Goal: Task Accomplishment & Management: Use online tool/utility

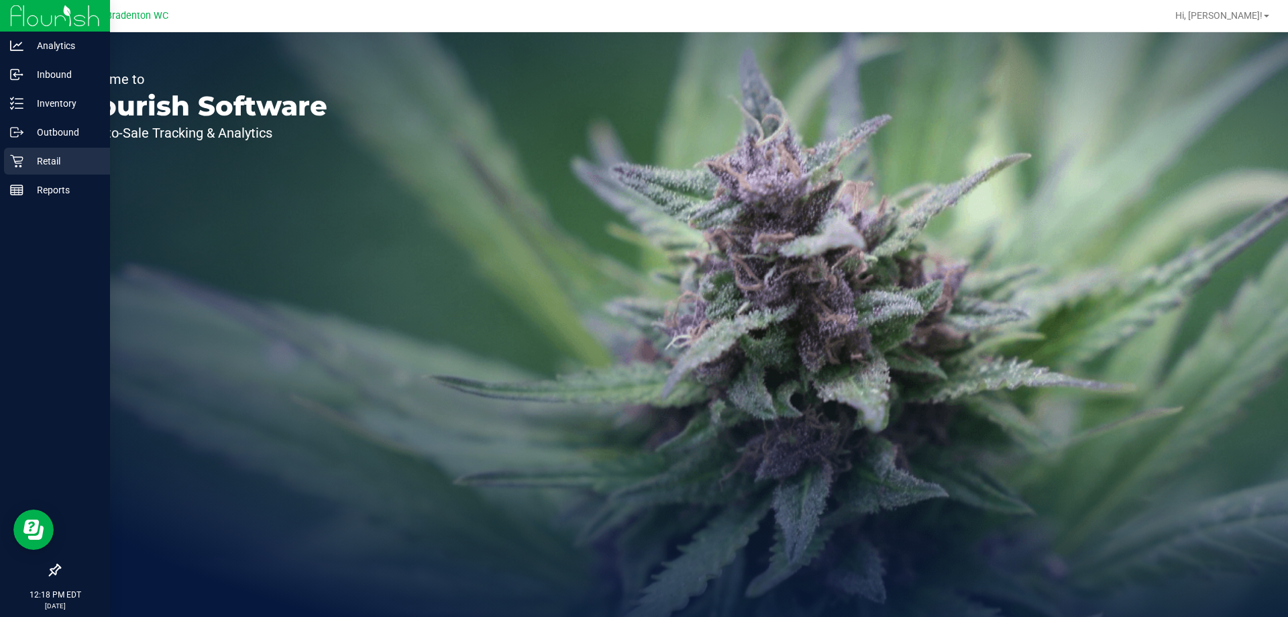
drag, startPoint x: 38, startPoint y: 159, endPoint x: 56, endPoint y: 157, distance: 18.9
click at [38, 159] on p "Retail" at bounding box center [63, 161] width 81 height 16
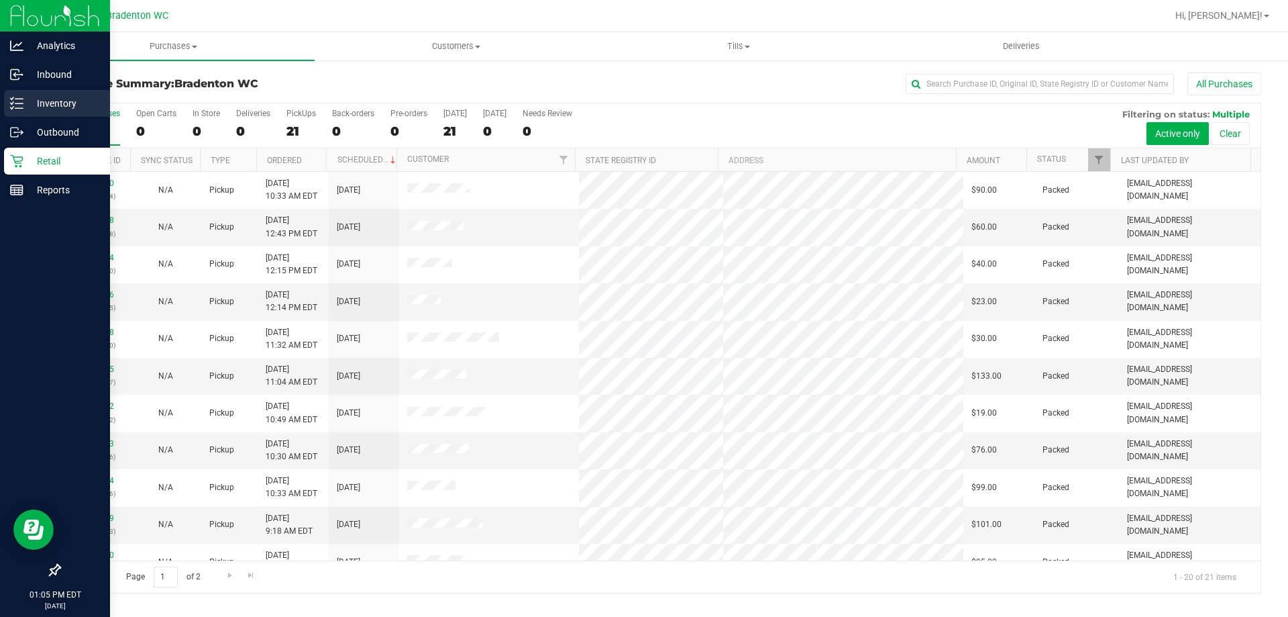
click at [78, 102] on p "Inventory" at bounding box center [63, 103] width 81 height 16
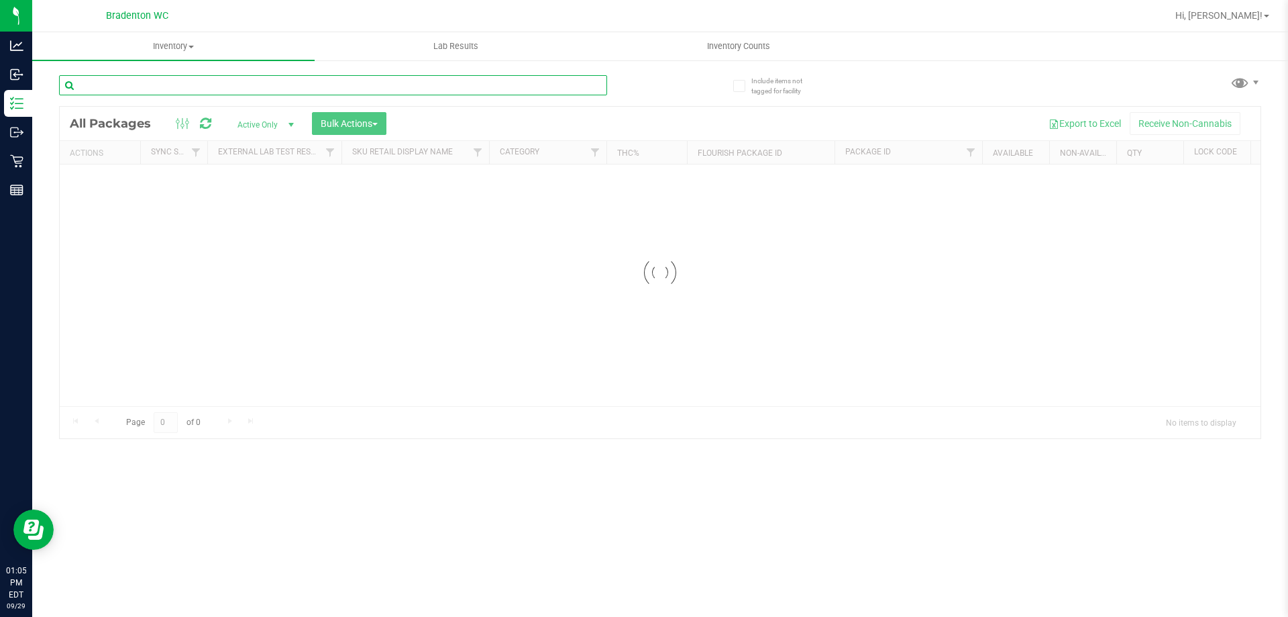
click at [207, 85] on input "text" at bounding box center [333, 85] width 548 height 20
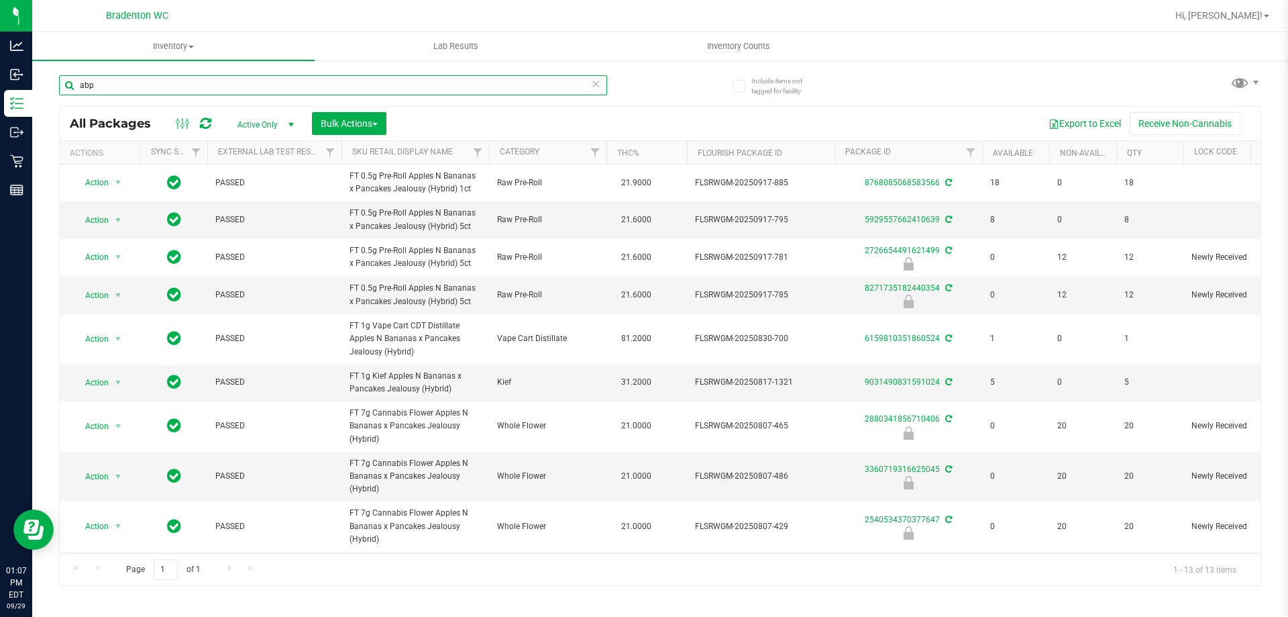
click at [270, 83] on input "abp" at bounding box center [333, 85] width 548 height 20
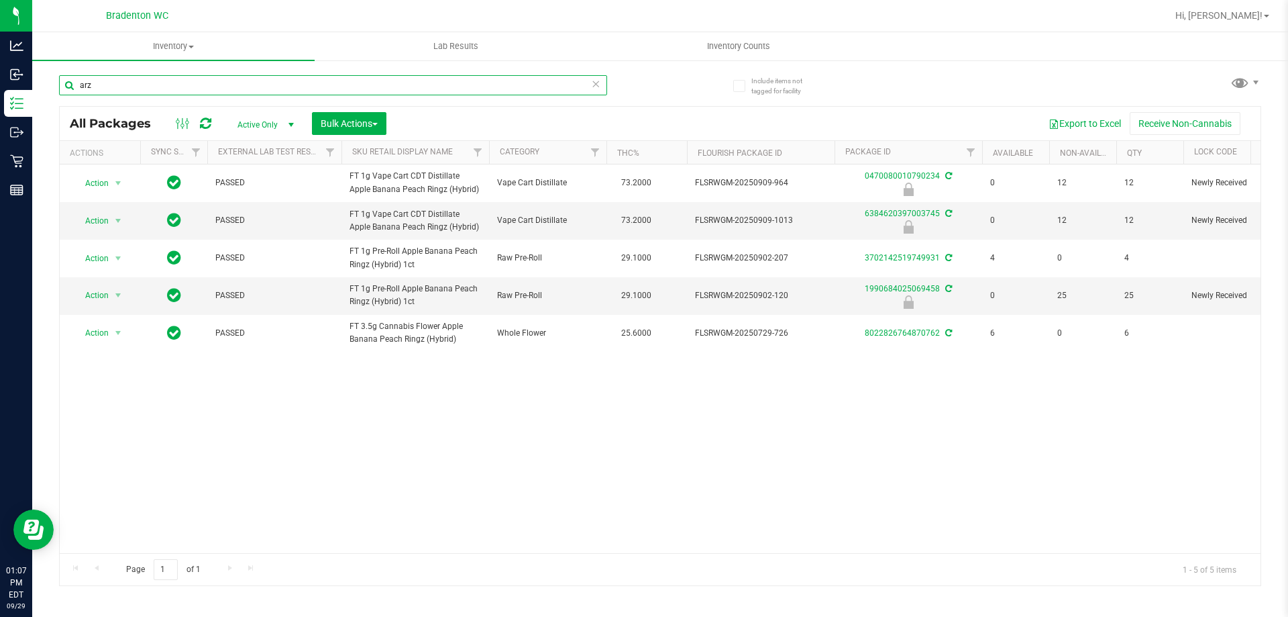
type input "arz"
click at [325, 81] on input "arz" at bounding box center [333, 85] width 548 height 20
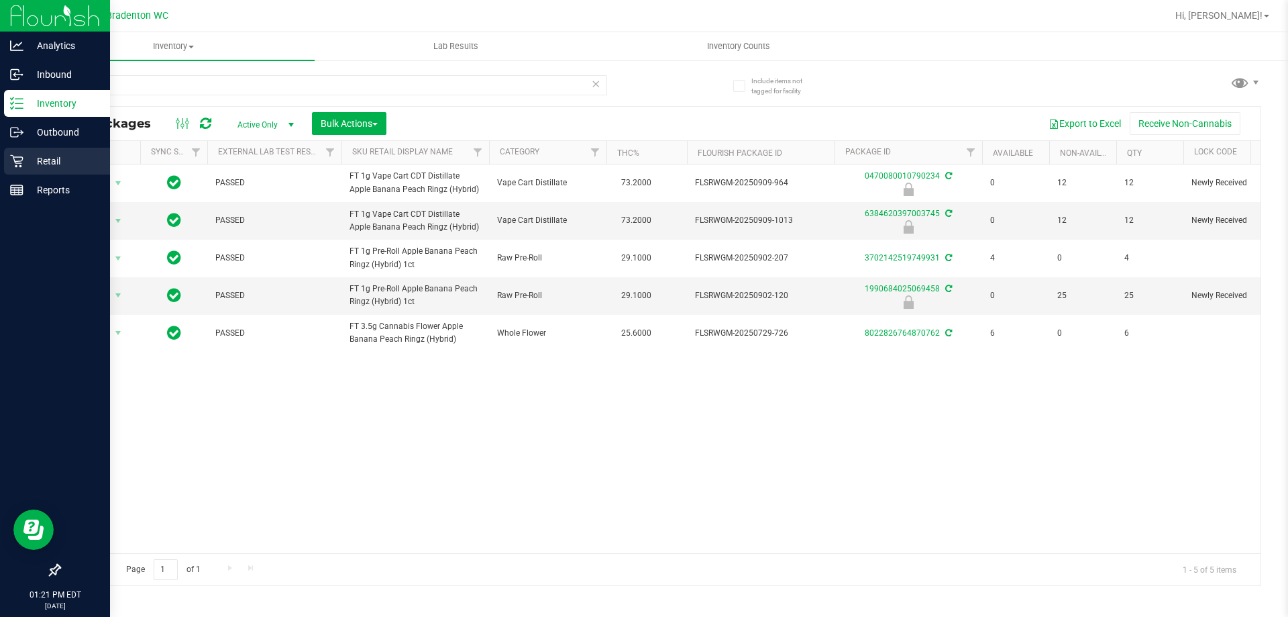
click at [17, 157] on icon at bounding box center [16, 160] width 13 height 13
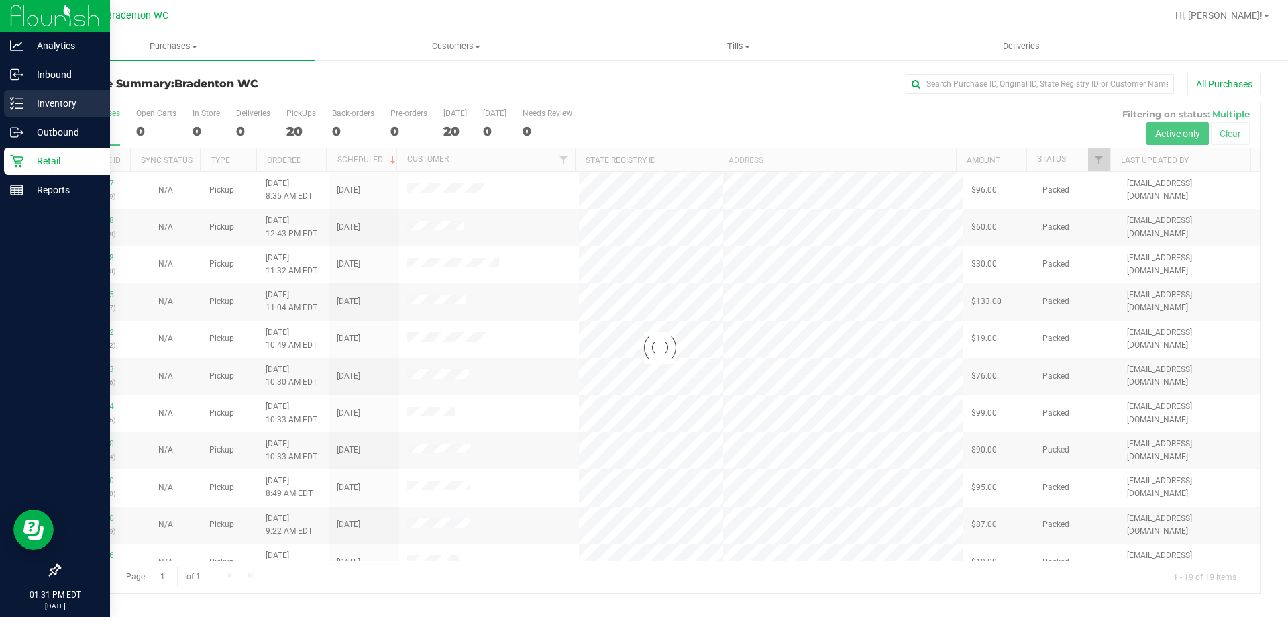
click at [42, 99] on p "Inventory" at bounding box center [63, 103] width 81 height 16
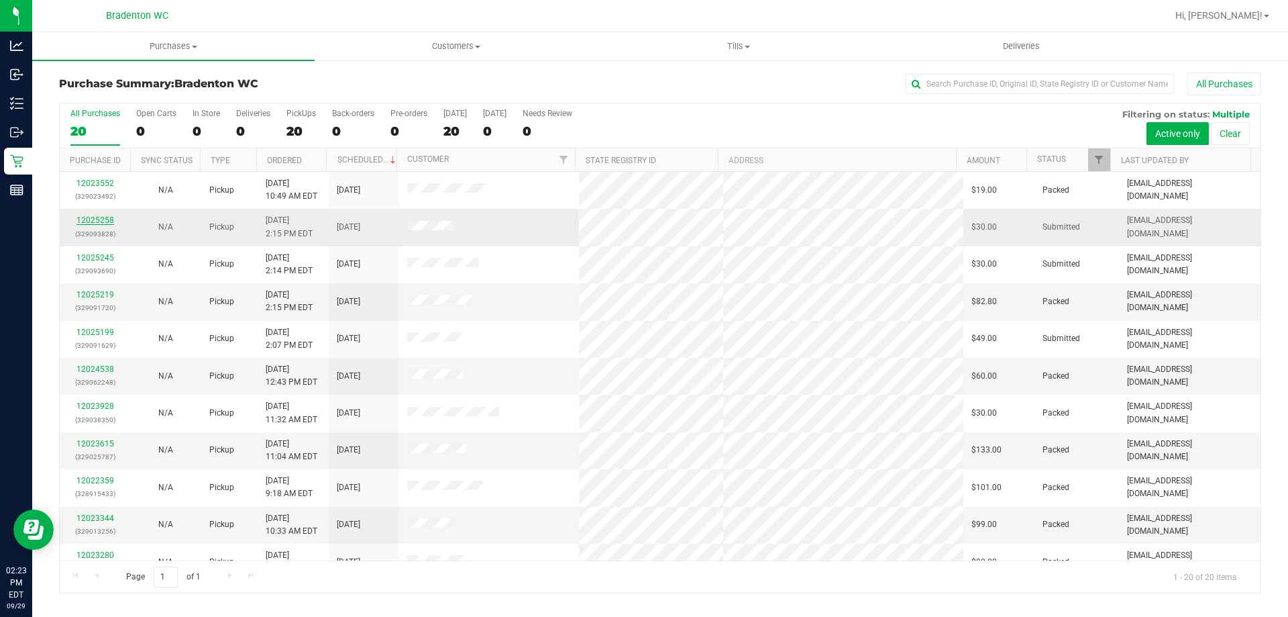
click at [104, 219] on link "12025258" at bounding box center [95, 219] width 38 height 9
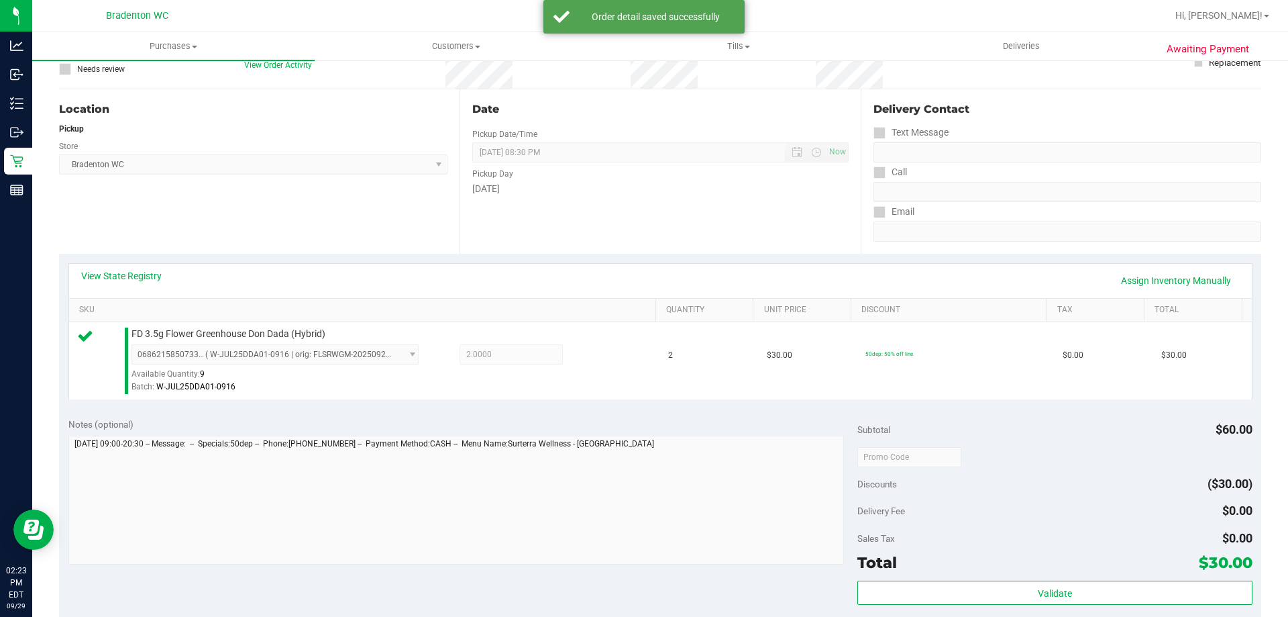
scroll to position [176, 0]
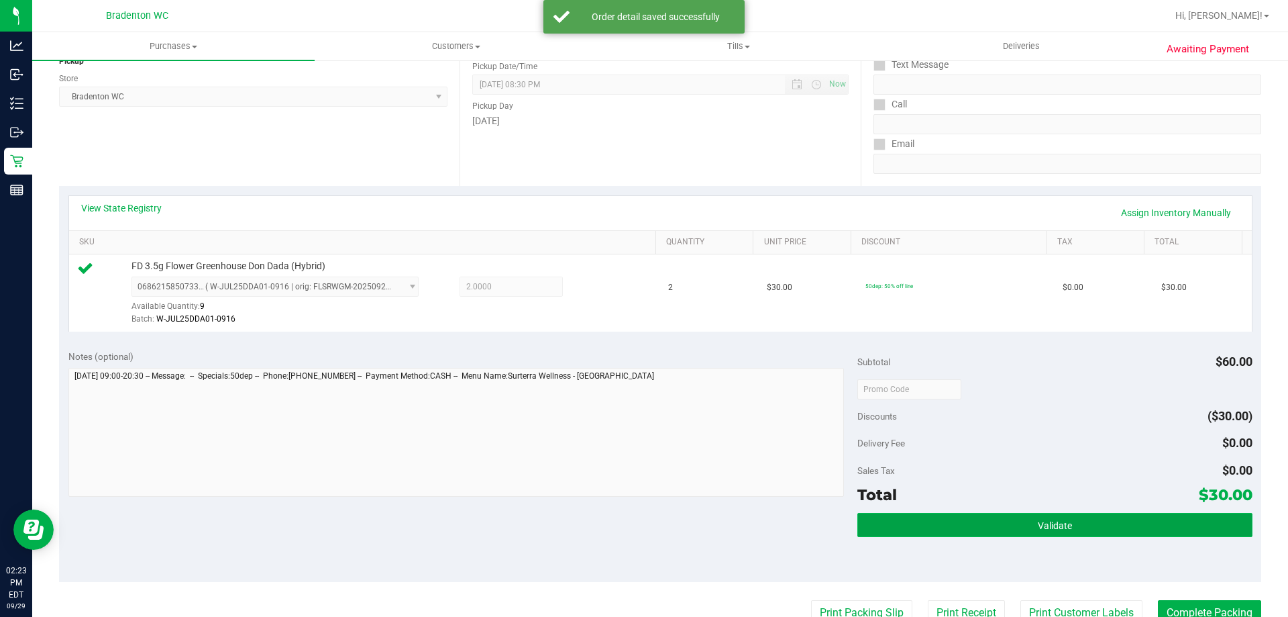
click at [978, 525] on button "Validate" at bounding box center [1055, 525] width 395 height 24
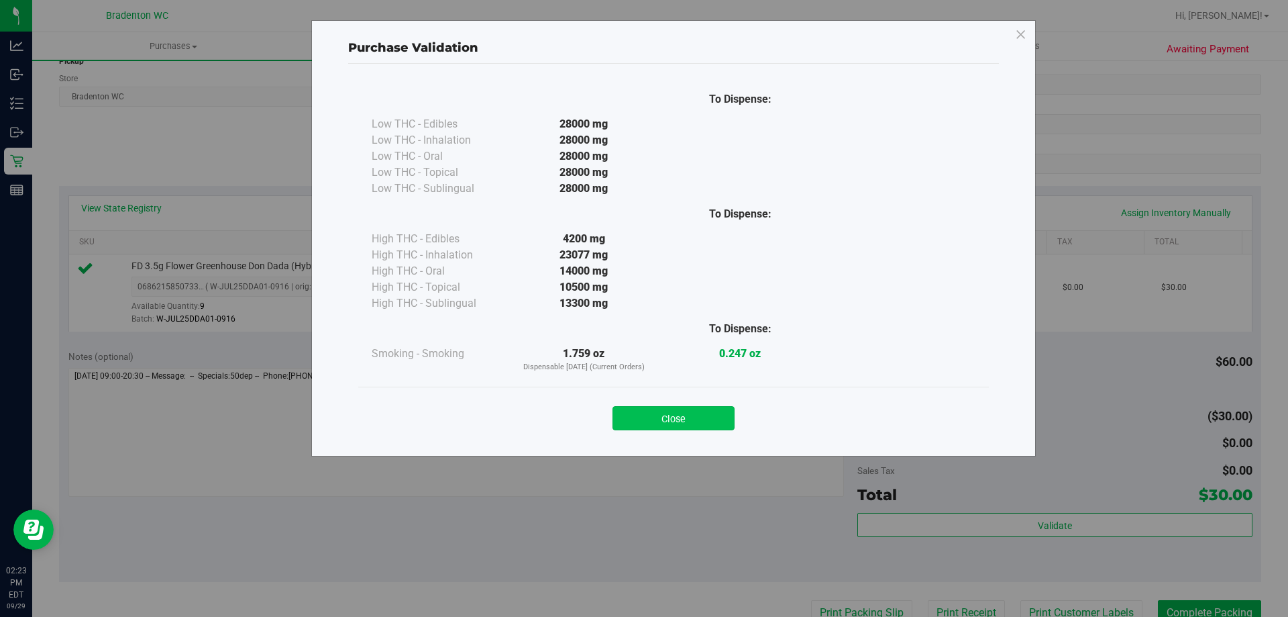
click at [699, 429] on button "Close" at bounding box center [674, 418] width 122 height 24
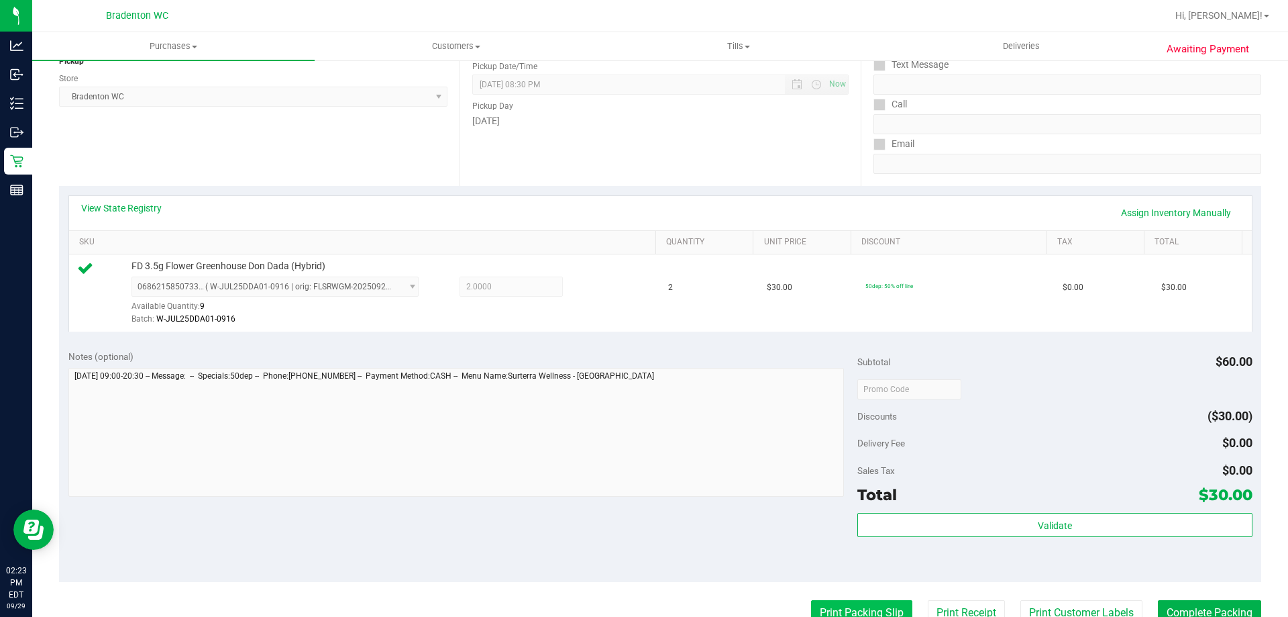
click at [834, 602] on button "Print Packing Slip" at bounding box center [861, 612] width 101 height 25
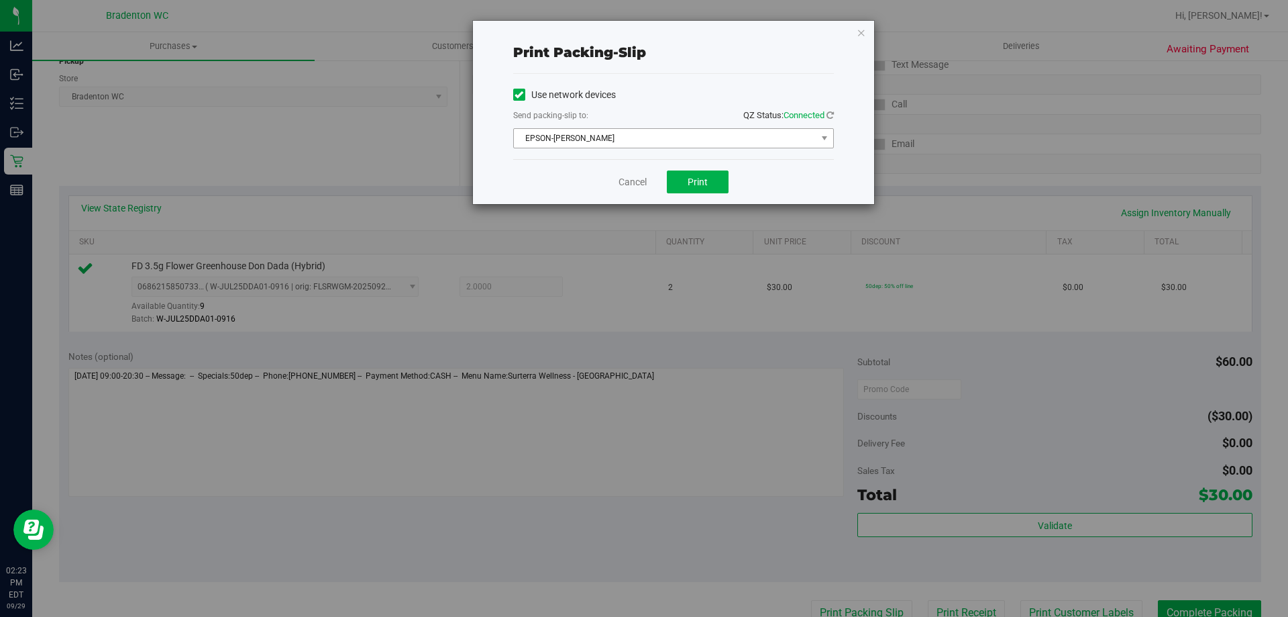
click at [650, 133] on span "EPSON-HUBIE-BERTIE" at bounding box center [665, 138] width 303 height 19
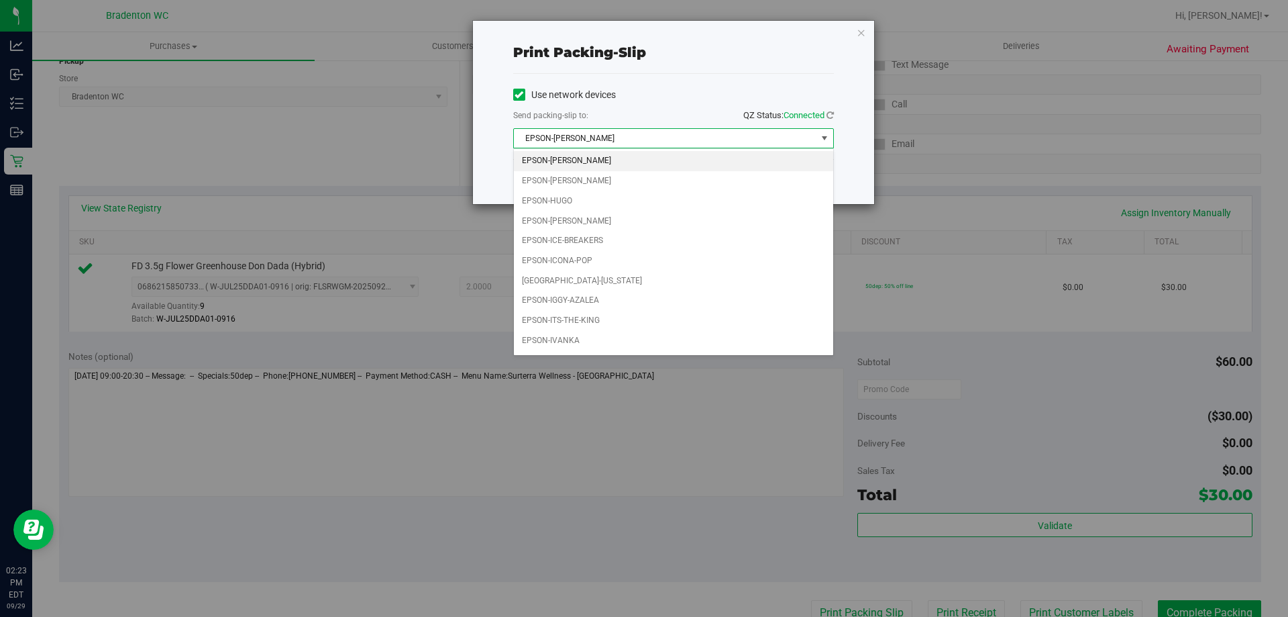
scroll to position [38, 0]
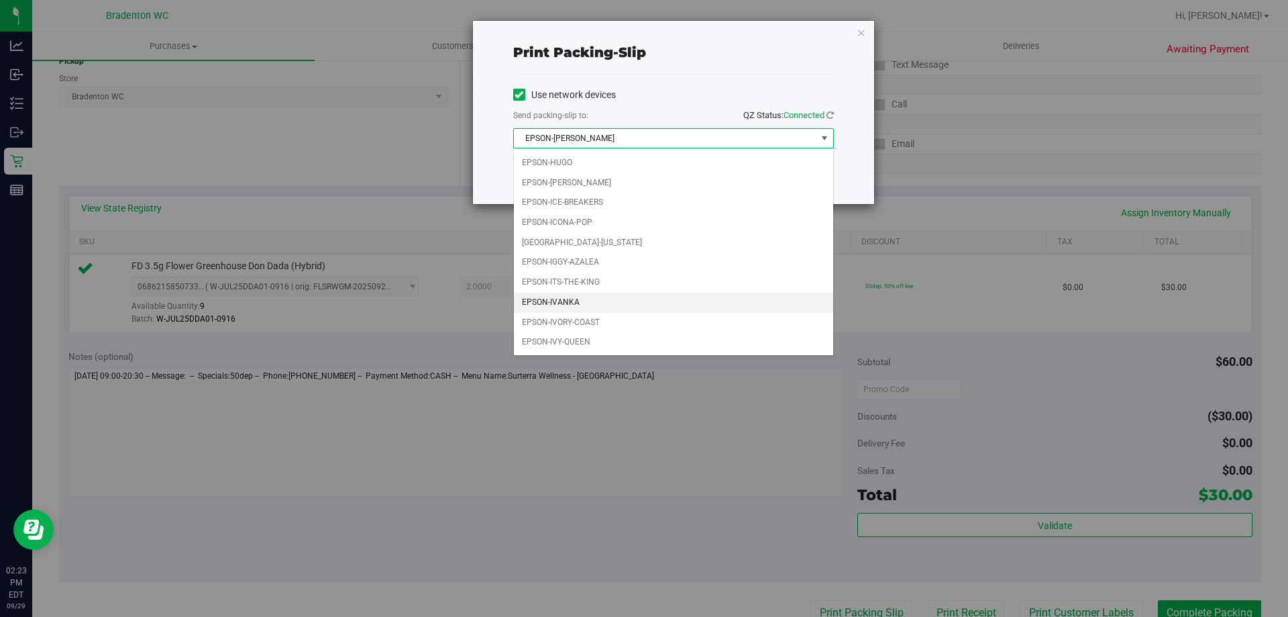
click at [596, 305] on li "EPSON-IVANKA" at bounding box center [673, 303] width 319 height 20
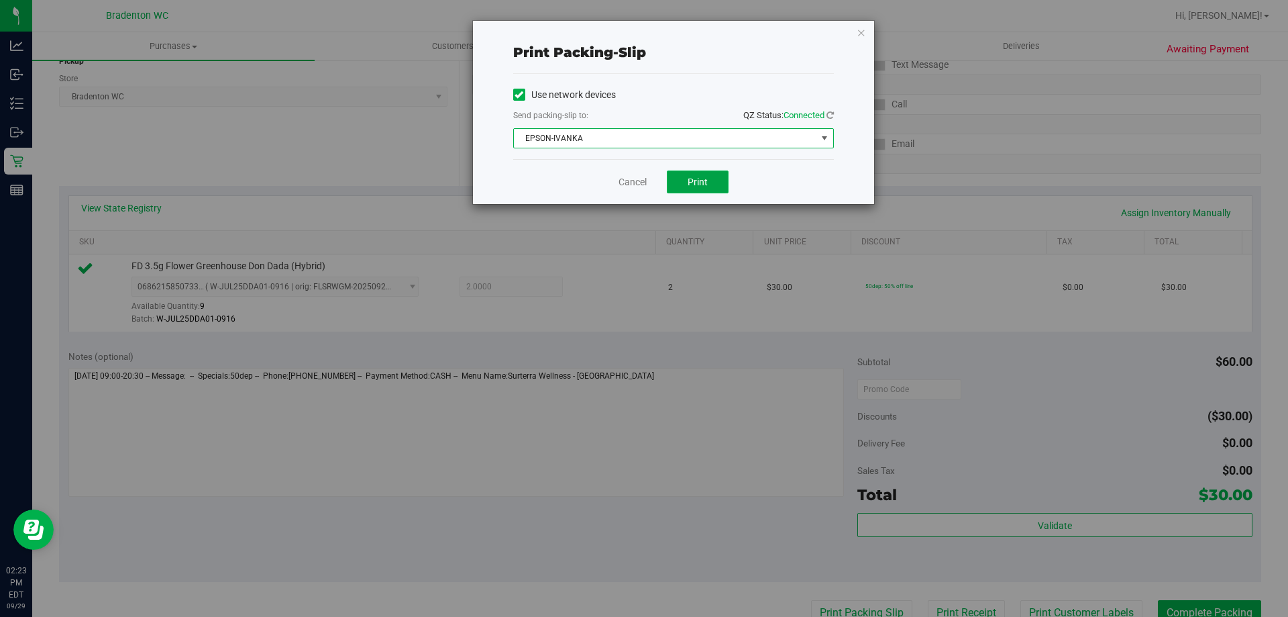
click at [703, 172] on button "Print" at bounding box center [698, 181] width 62 height 23
click at [640, 178] on link "Cancel" at bounding box center [633, 182] width 28 height 14
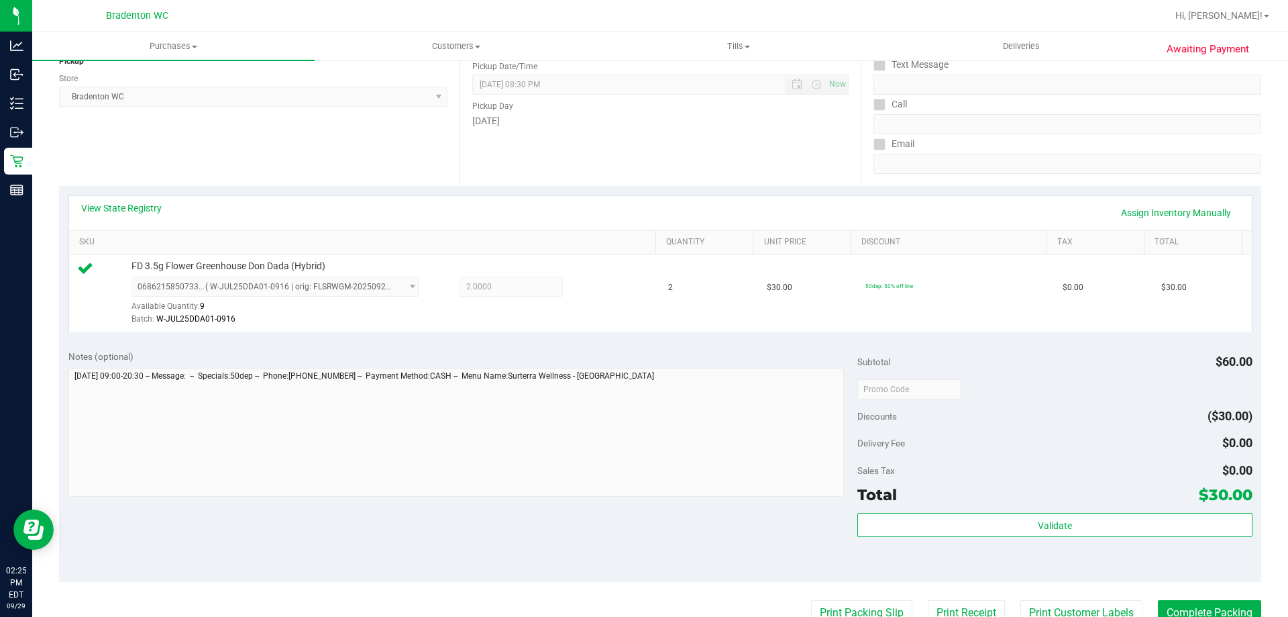
scroll to position [185, 0]
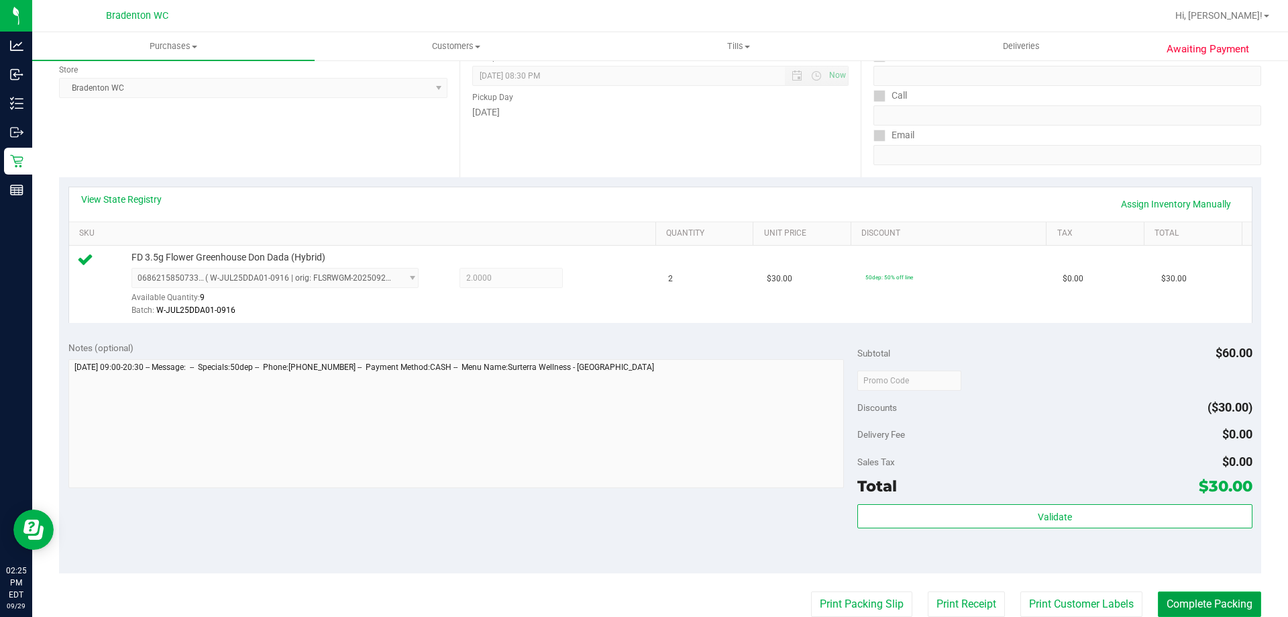
click at [1204, 603] on button "Complete Packing" at bounding box center [1209, 603] width 103 height 25
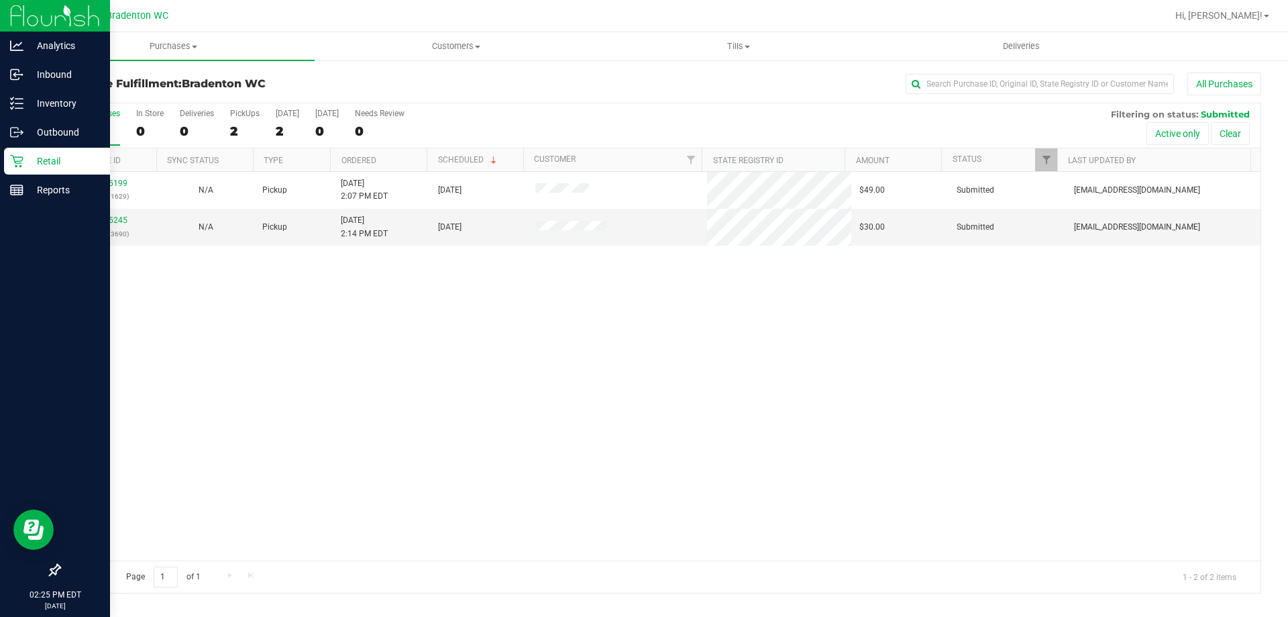
click at [7, 162] on div "Retail" at bounding box center [57, 161] width 106 height 27
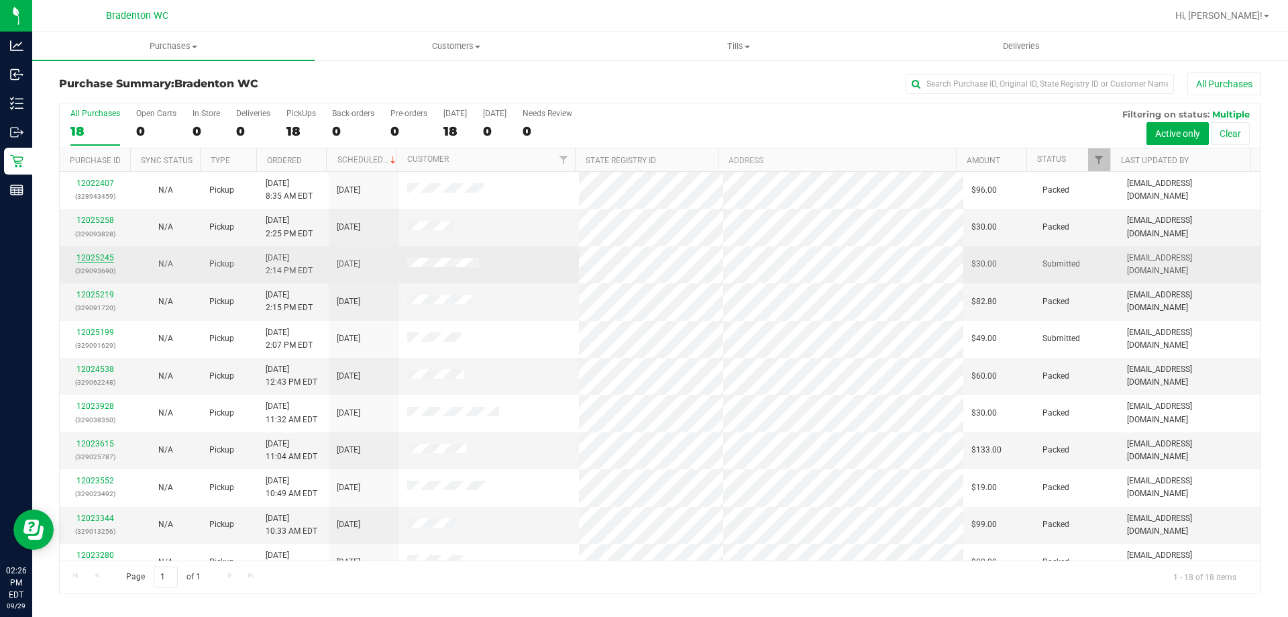
click at [93, 258] on link "12025245" at bounding box center [95, 257] width 38 height 9
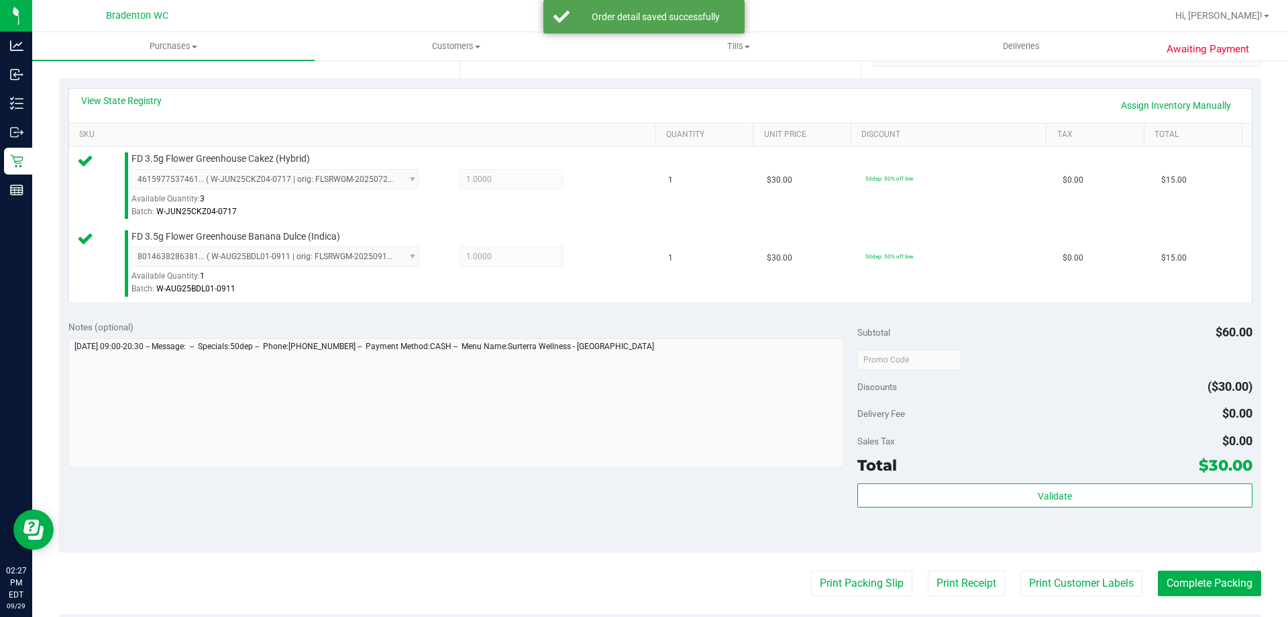
scroll to position [287, 0]
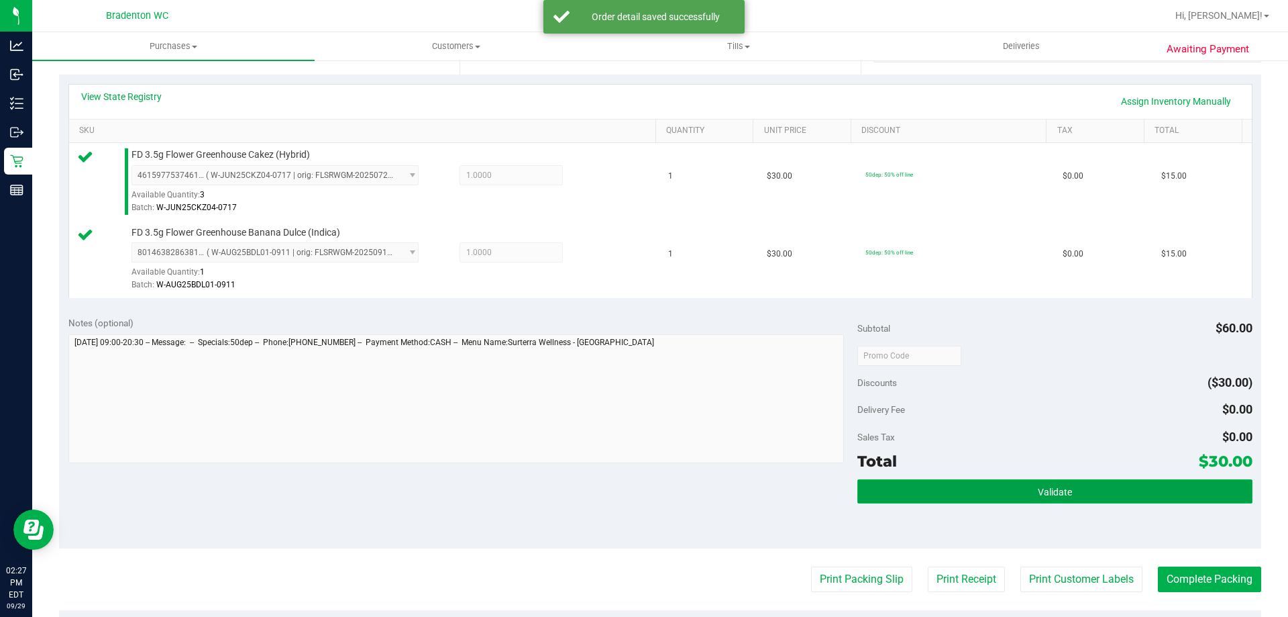
click at [937, 490] on button "Validate" at bounding box center [1055, 491] width 395 height 24
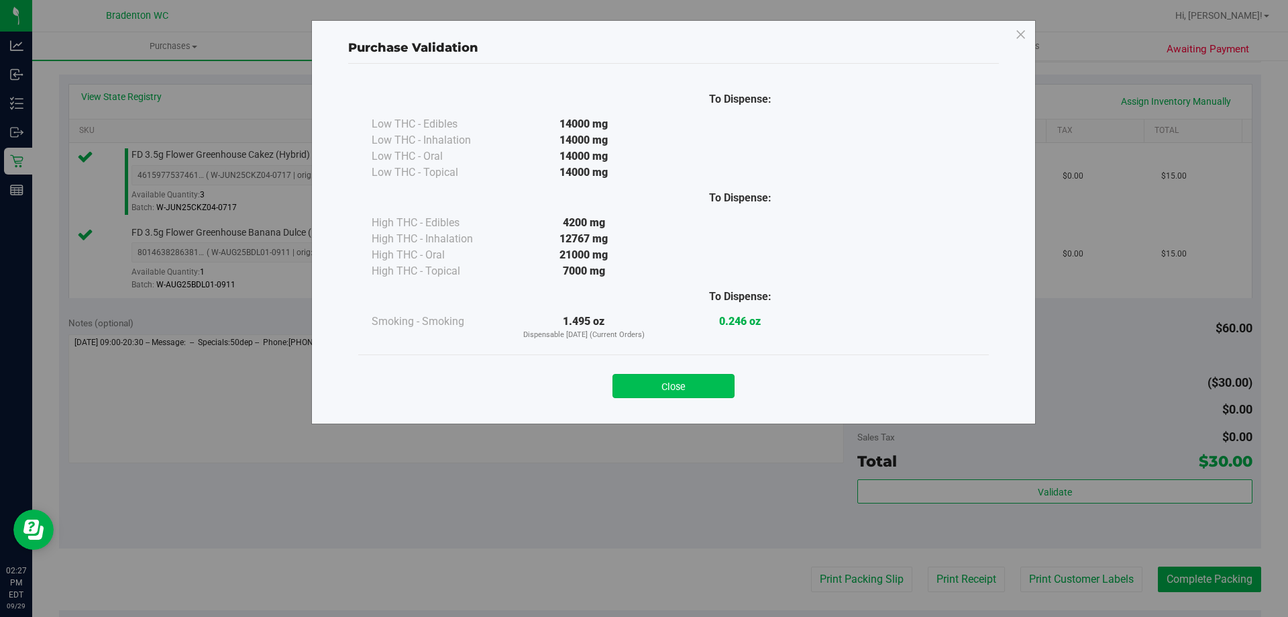
click at [688, 390] on button "Close" at bounding box center [674, 386] width 122 height 24
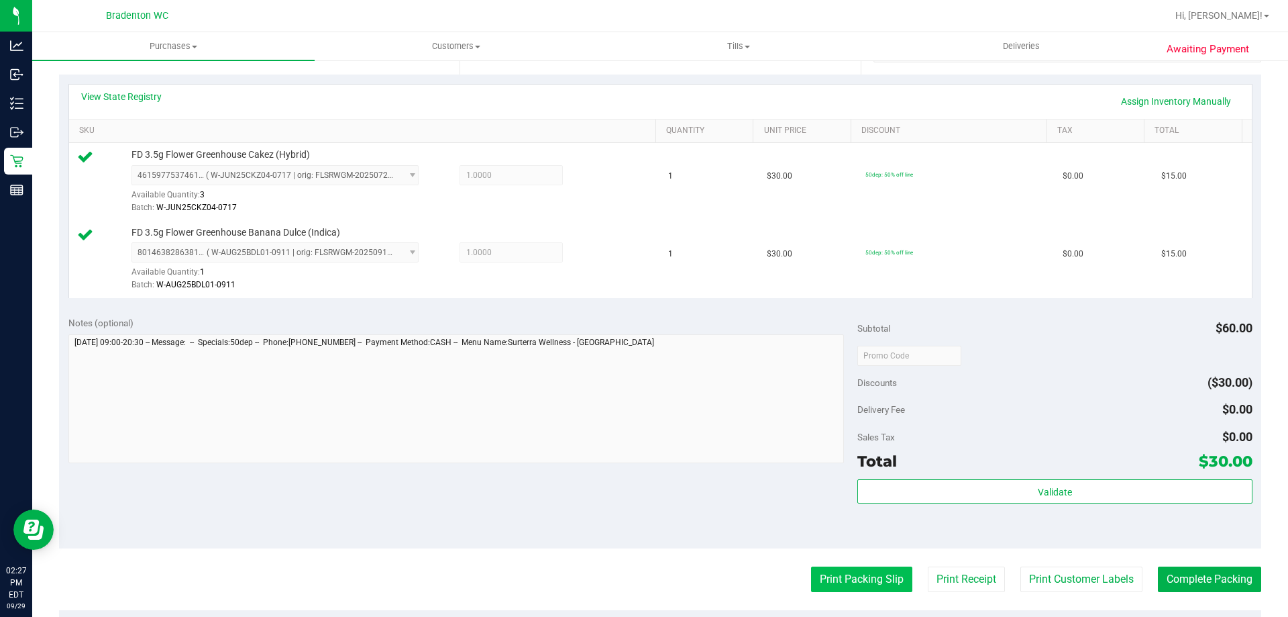
click at [823, 582] on button "Print Packing Slip" at bounding box center [861, 578] width 101 height 25
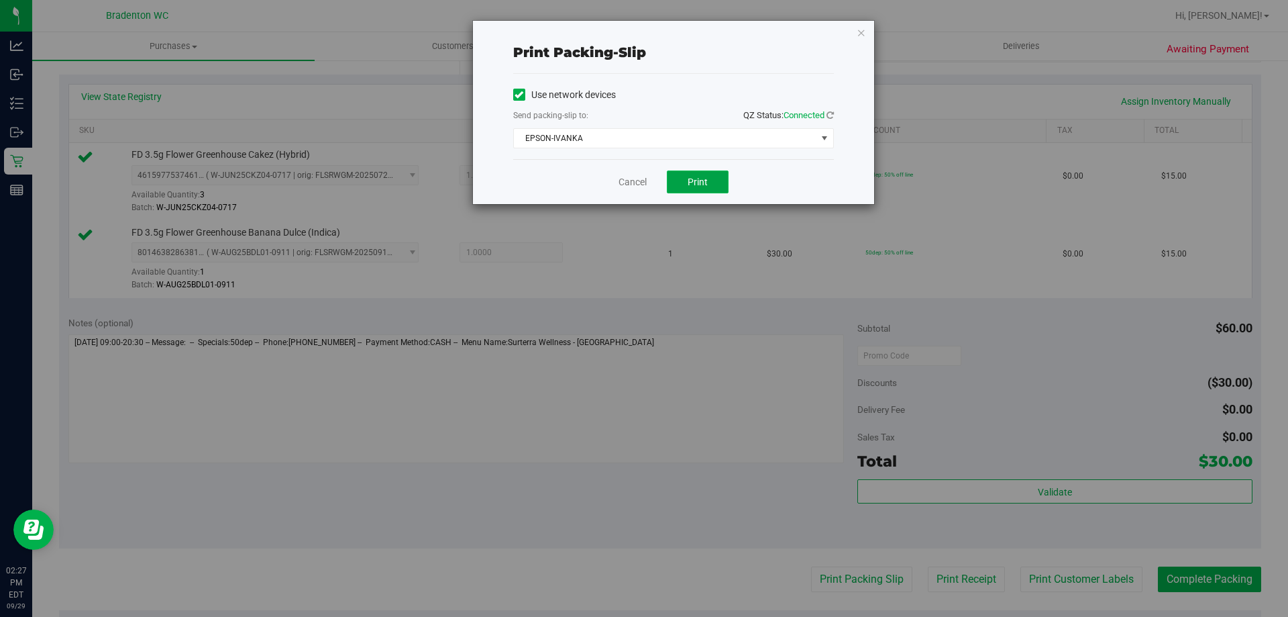
click at [708, 176] on button "Print" at bounding box center [698, 181] width 62 height 23
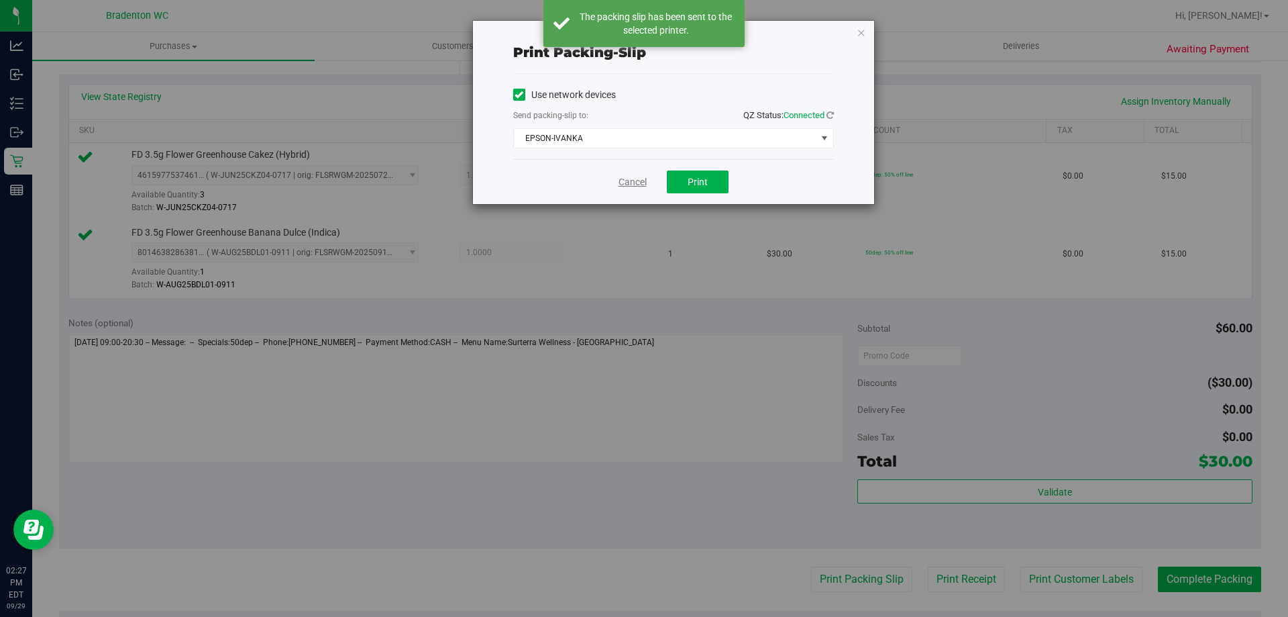
click at [642, 176] on link "Cancel" at bounding box center [633, 182] width 28 height 14
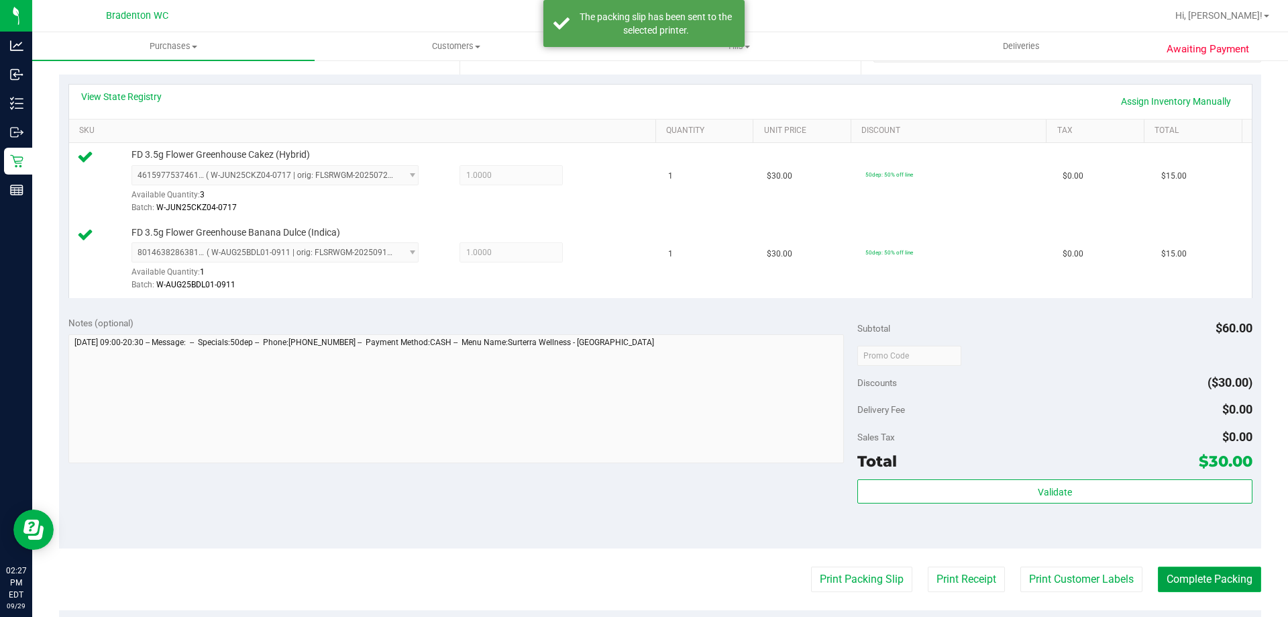
click at [1199, 568] on button "Complete Packing" at bounding box center [1209, 578] width 103 height 25
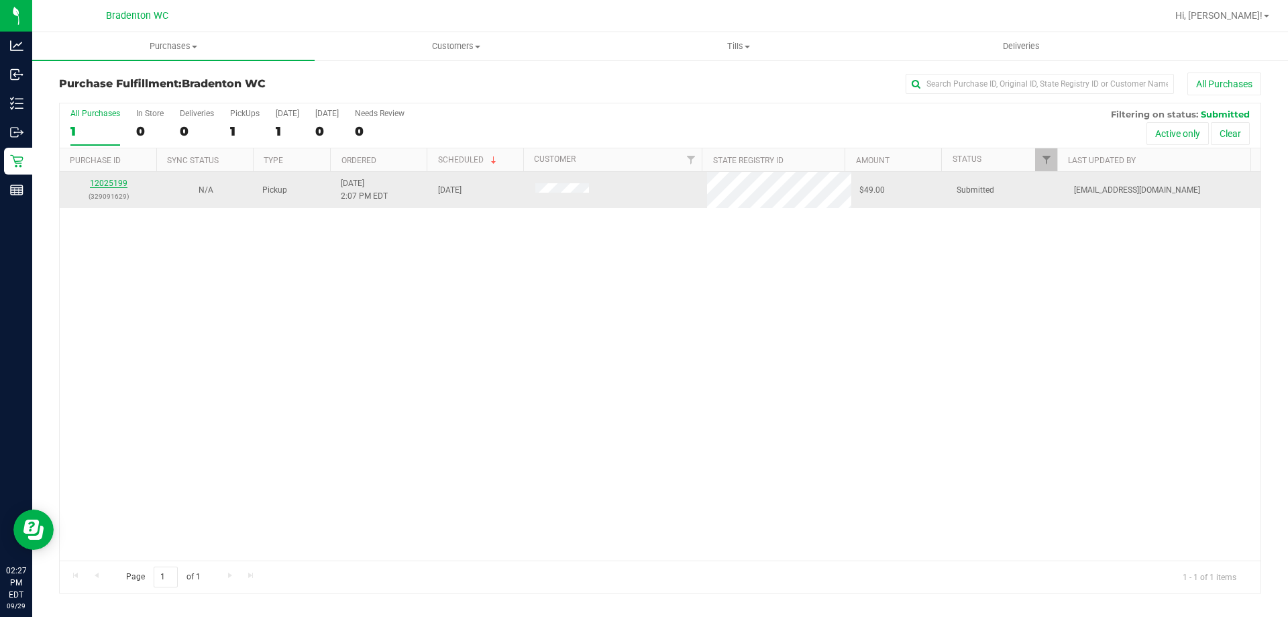
click at [111, 179] on link "12025199" at bounding box center [109, 182] width 38 height 9
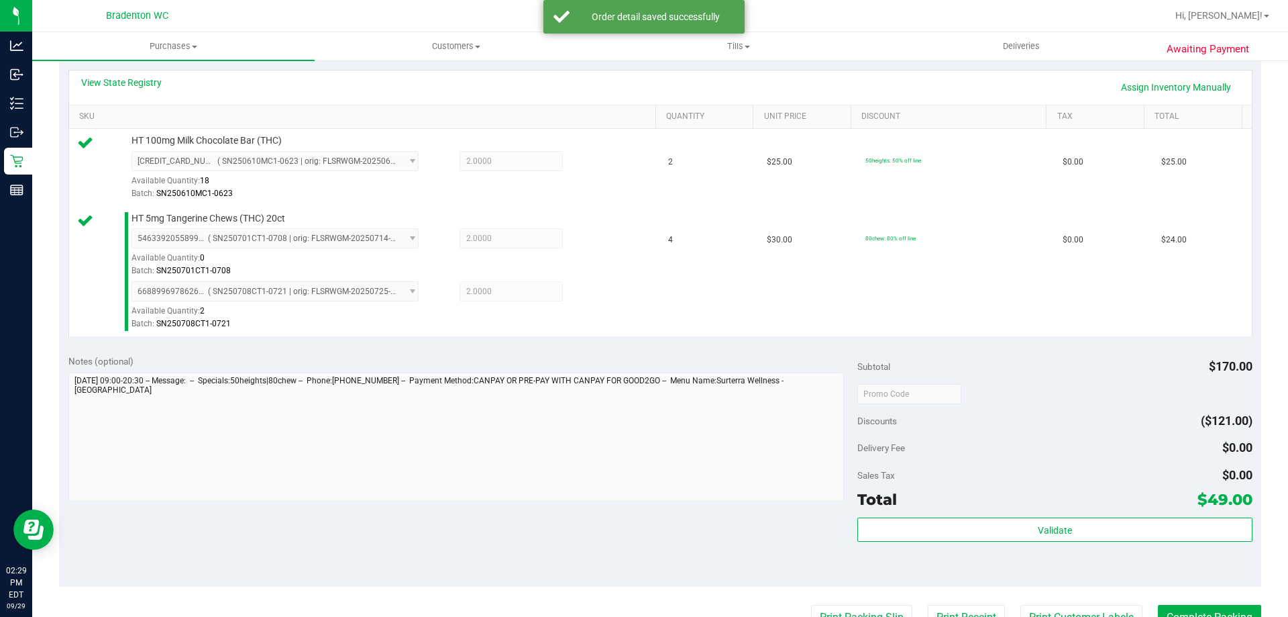
scroll to position [307, 0]
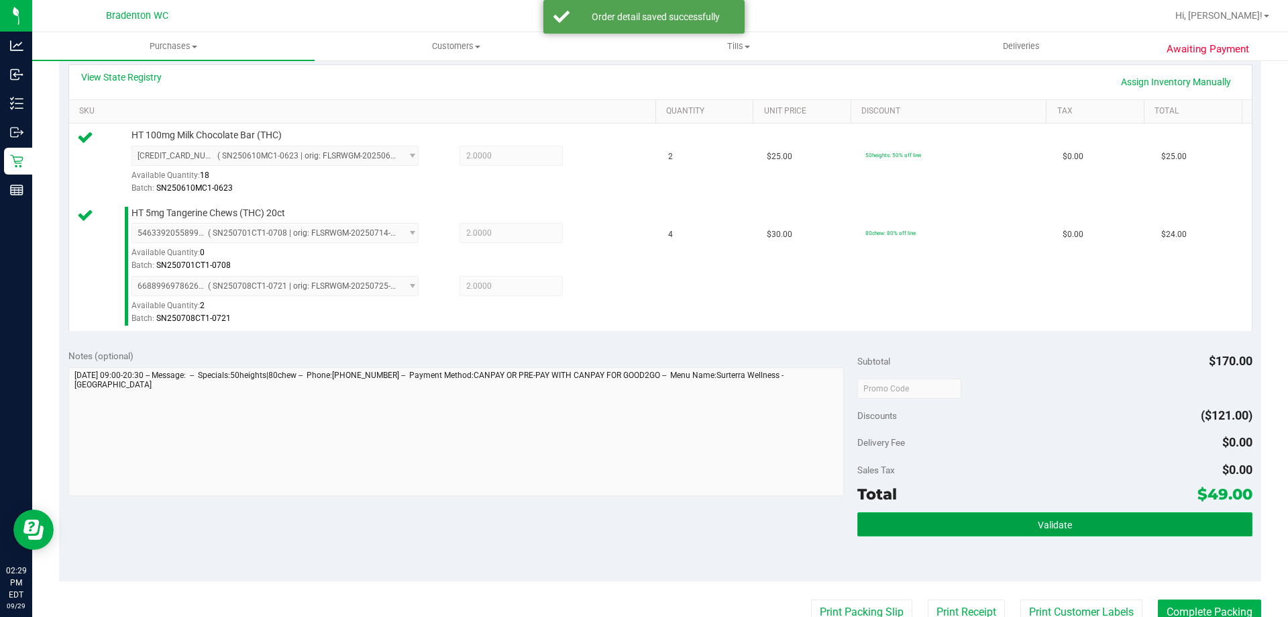
click at [951, 533] on button "Validate" at bounding box center [1055, 524] width 395 height 24
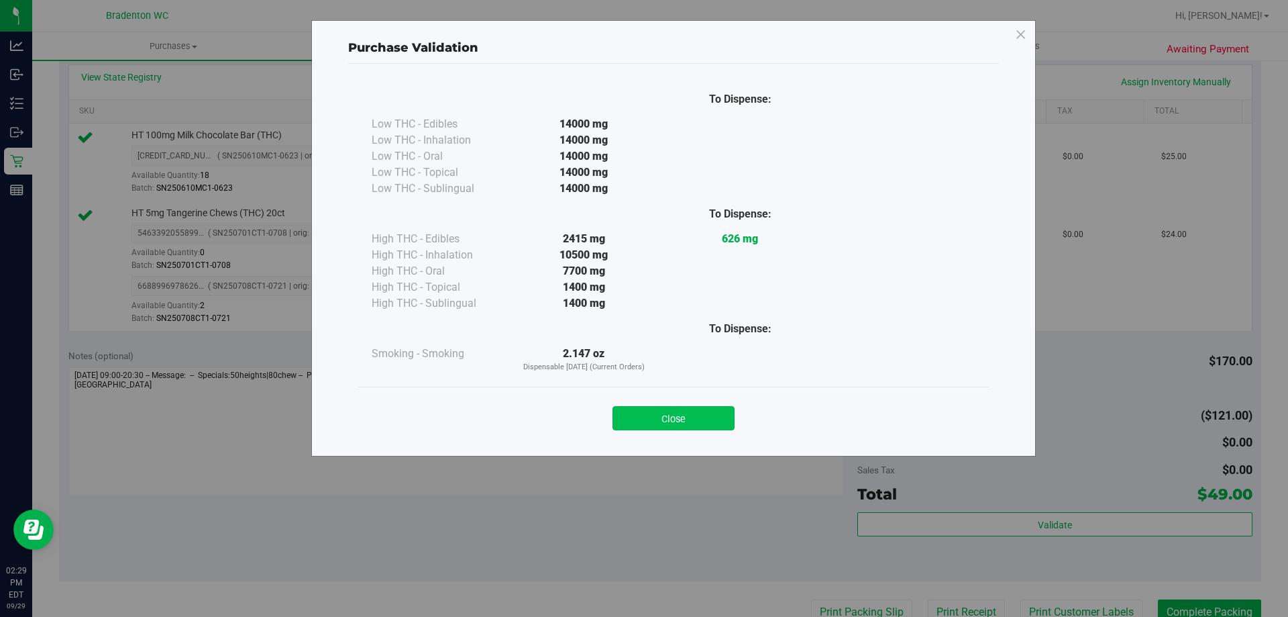
click at [711, 409] on button "Close" at bounding box center [674, 418] width 122 height 24
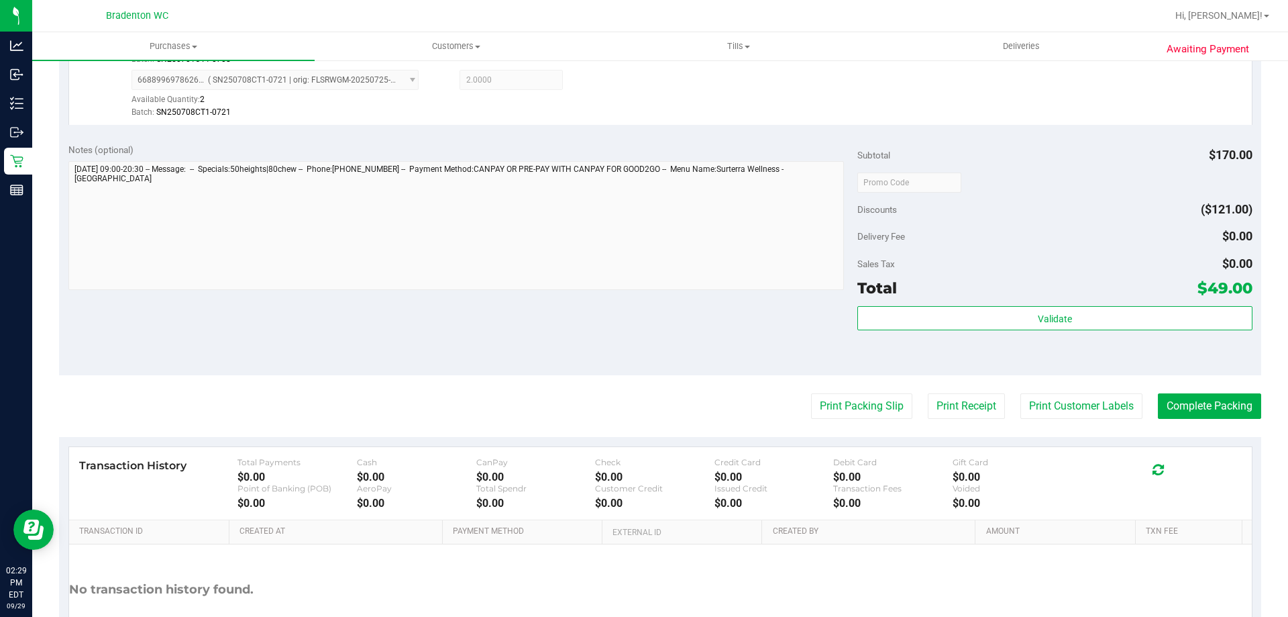
scroll to position [515, 0]
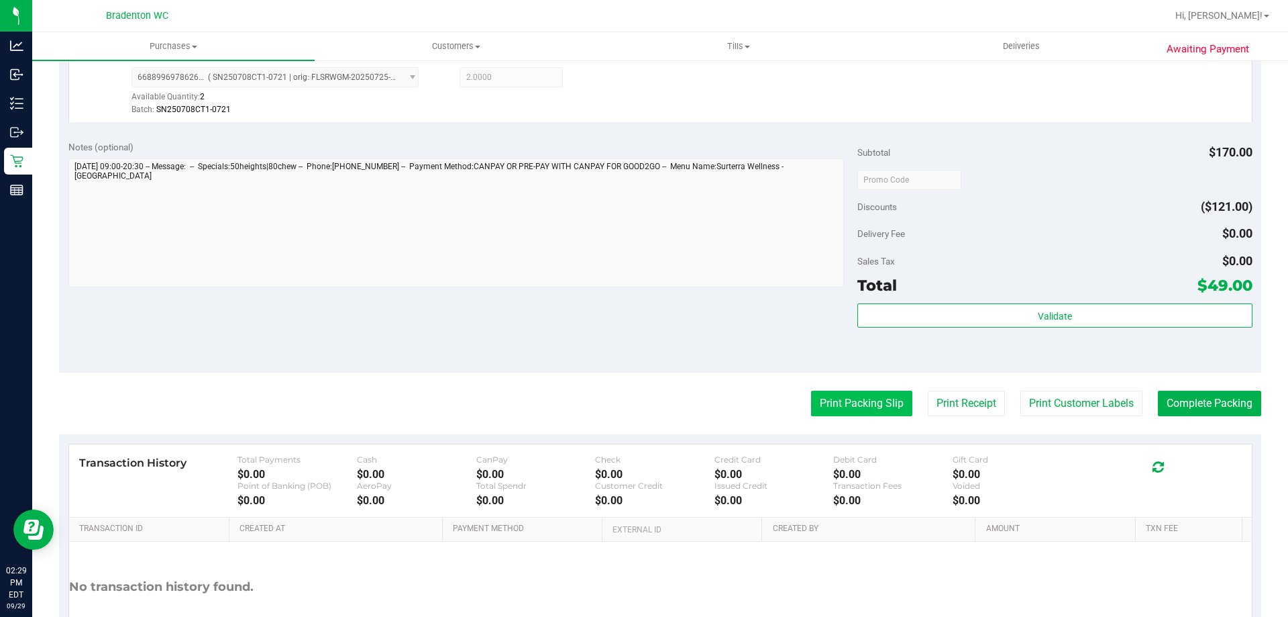
click at [835, 403] on button "Print Packing Slip" at bounding box center [861, 403] width 101 height 25
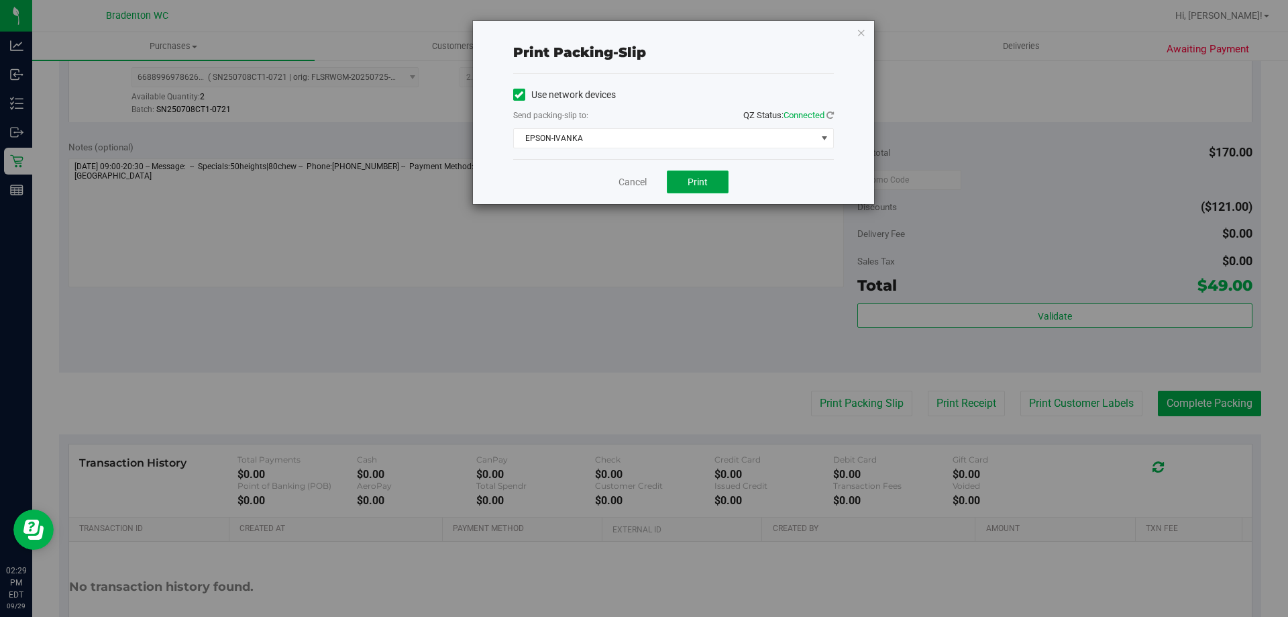
click at [696, 181] on span "Print" at bounding box center [698, 181] width 20 height 11
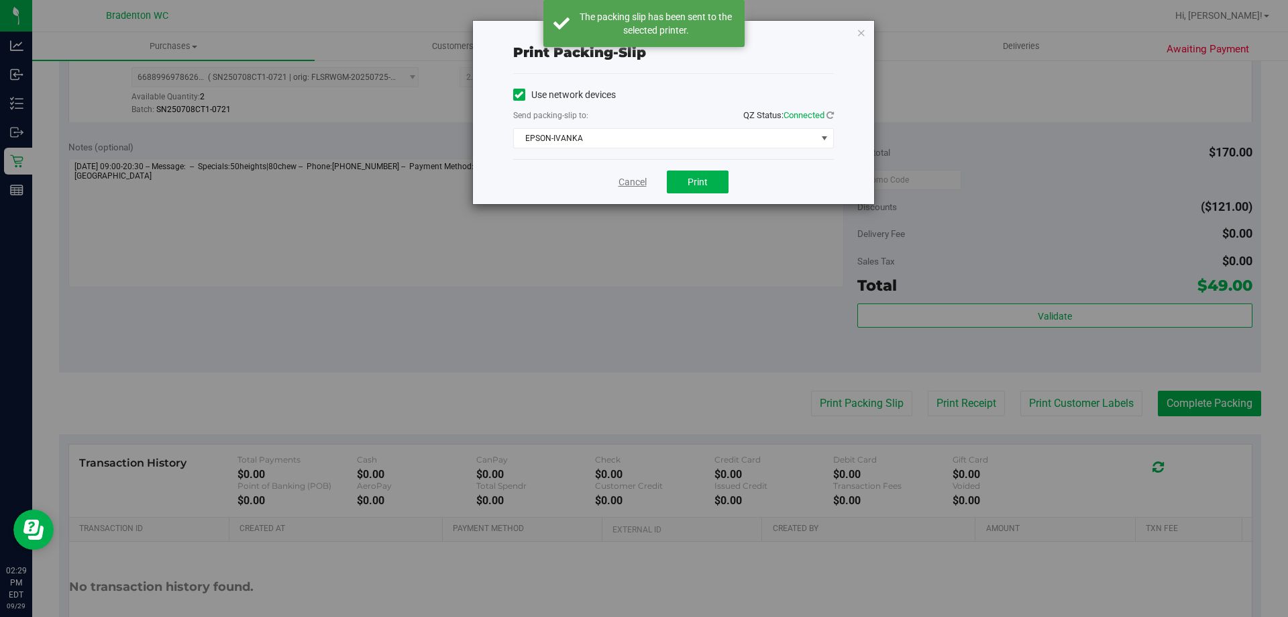
click at [634, 183] on link "Cancel" at bounding box center [633, 182] width 28 height 14
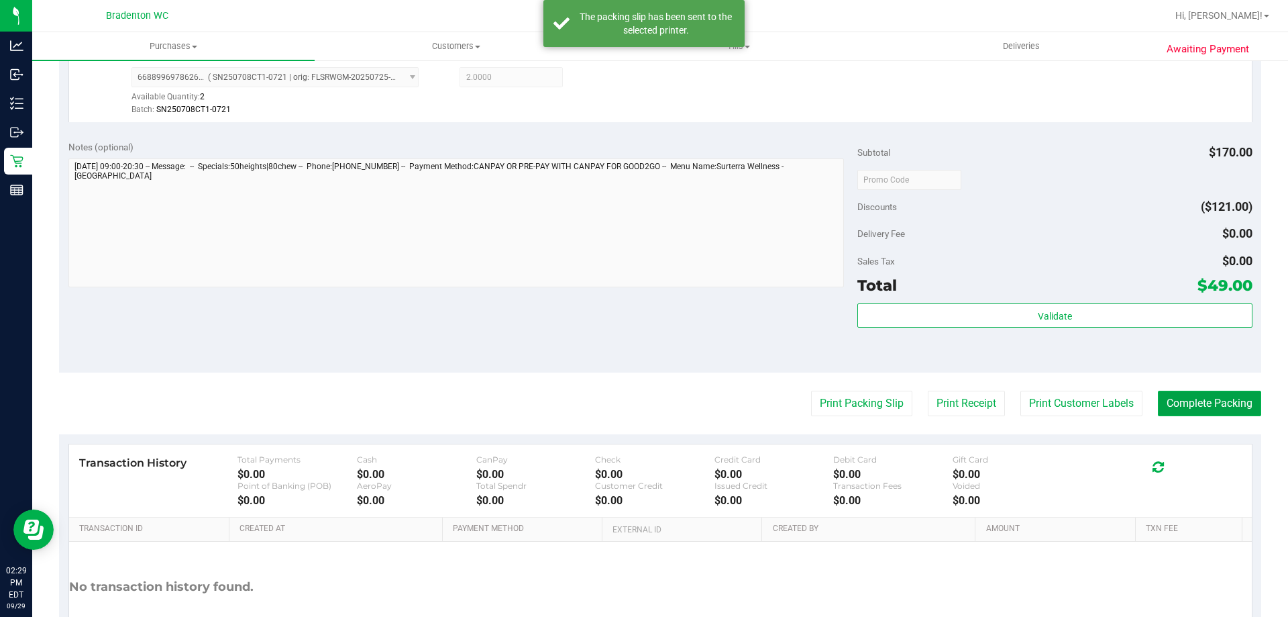
click at [1182, 411] on button "Complete Packing" at bounding box center [1209, 403] width 103 height 25
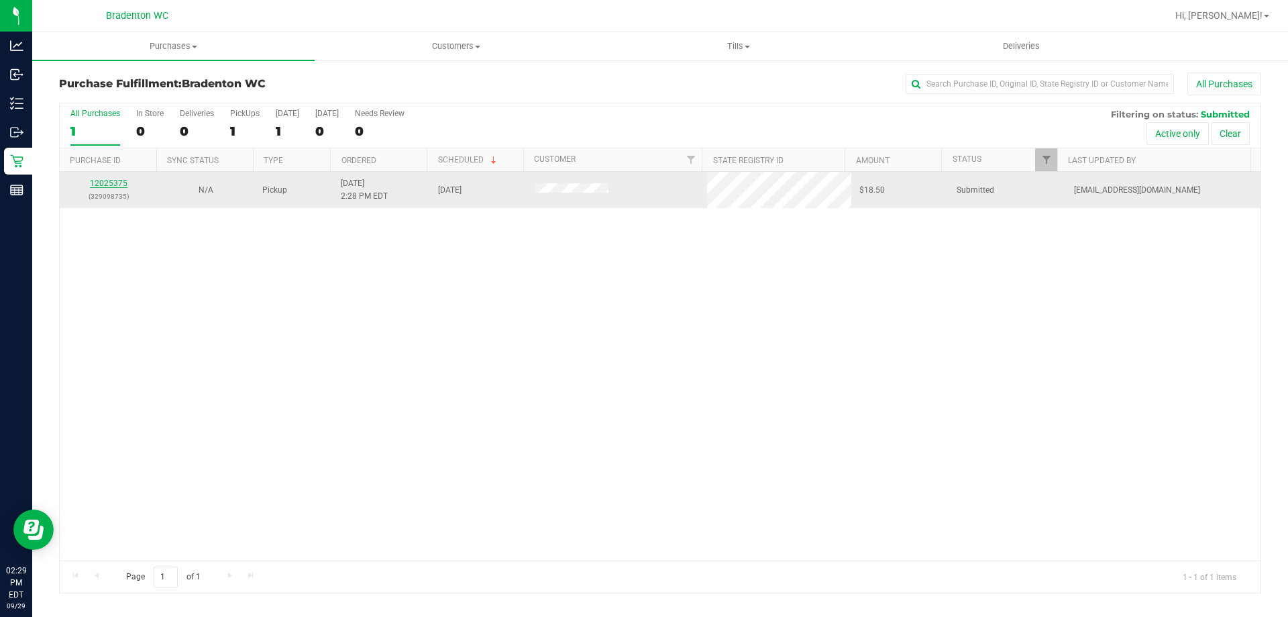
click at [117, 187] on link "12025375" at bounding box center [109, 182] width 38 height 9
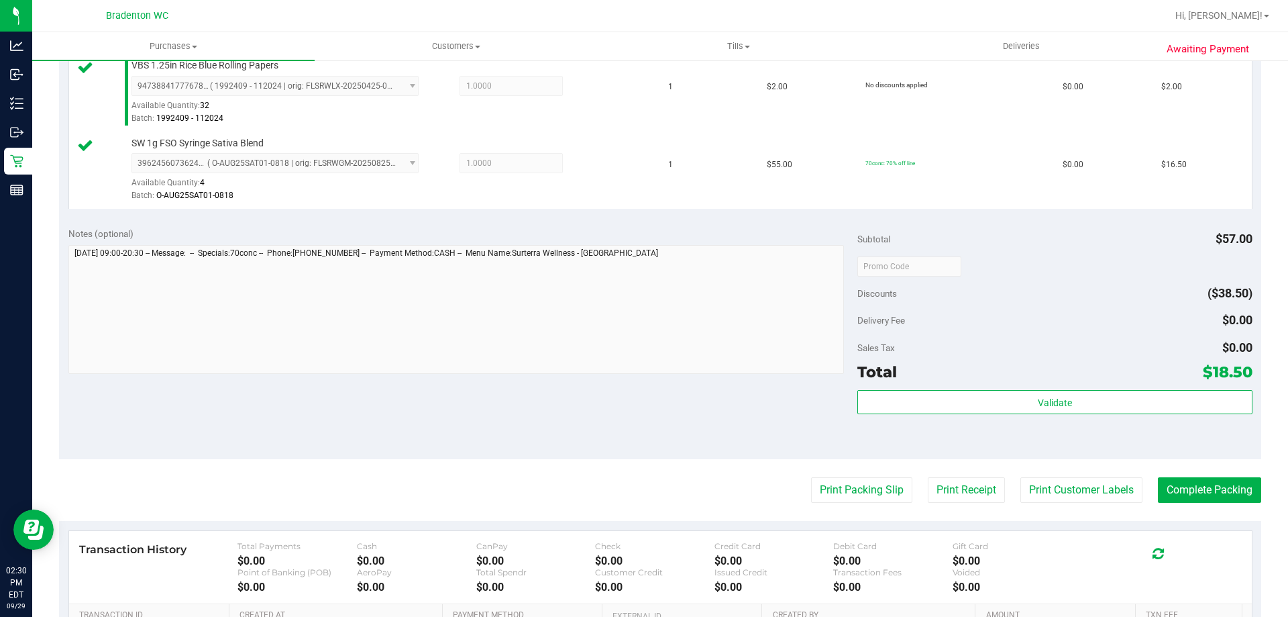
scroll to position [368, 0]
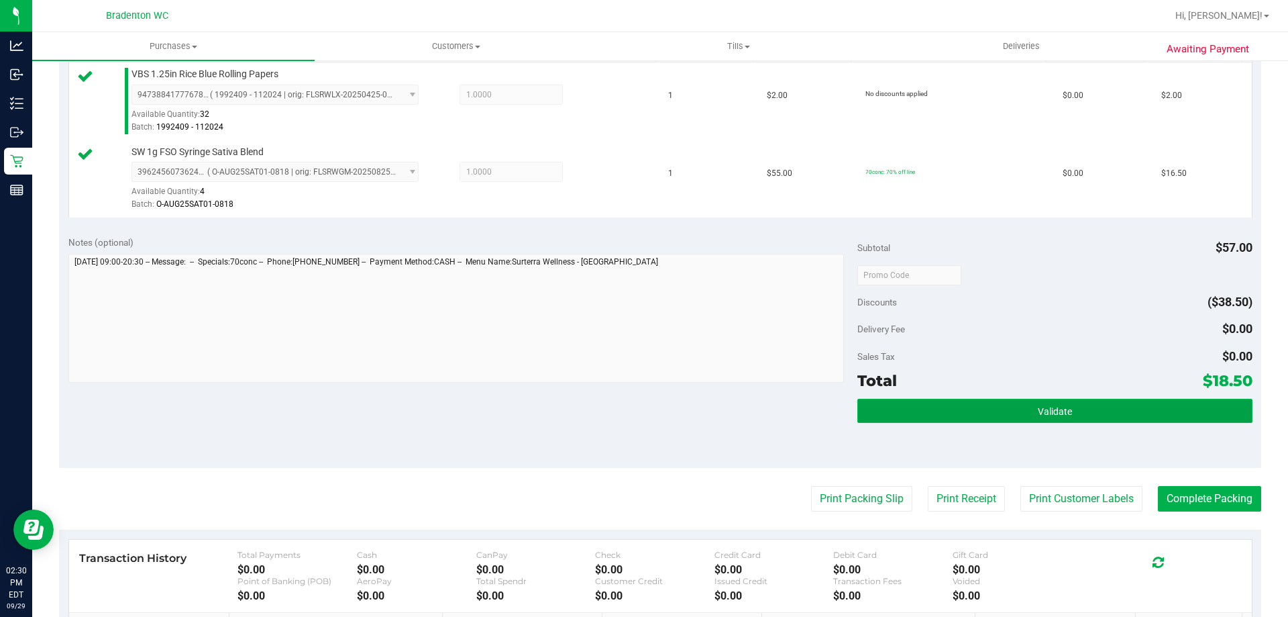
click at [917, 413] on button "Validate" at bounding box center [1055, 411] width 395 height 24
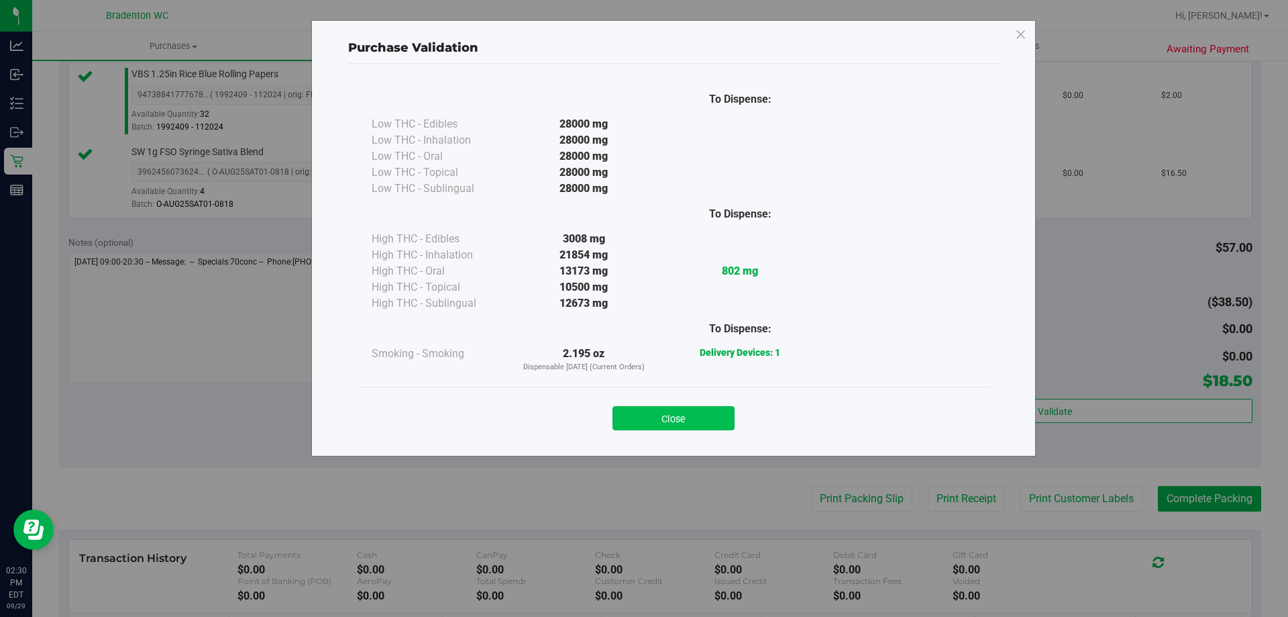
click at [692, 420] on button "Close" at bounding box center [674, 418] width 122 height 24
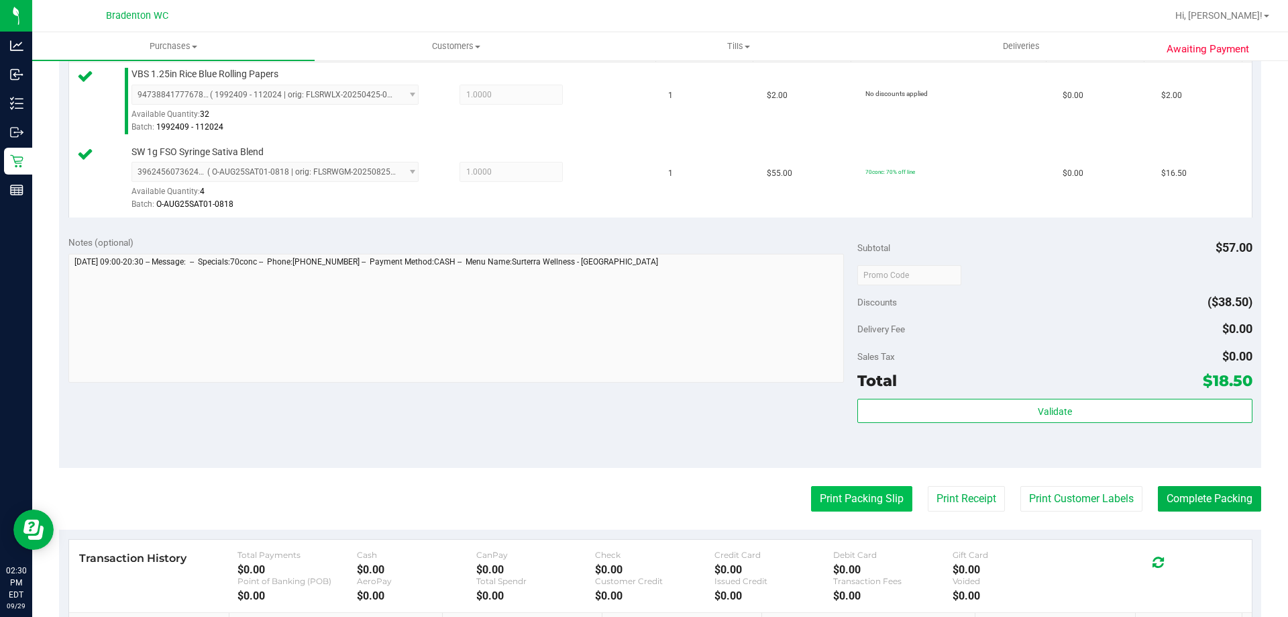
click at [845, 508] on button "Print Packing Slip" at bounding box center [861, 498] width 101 height 25
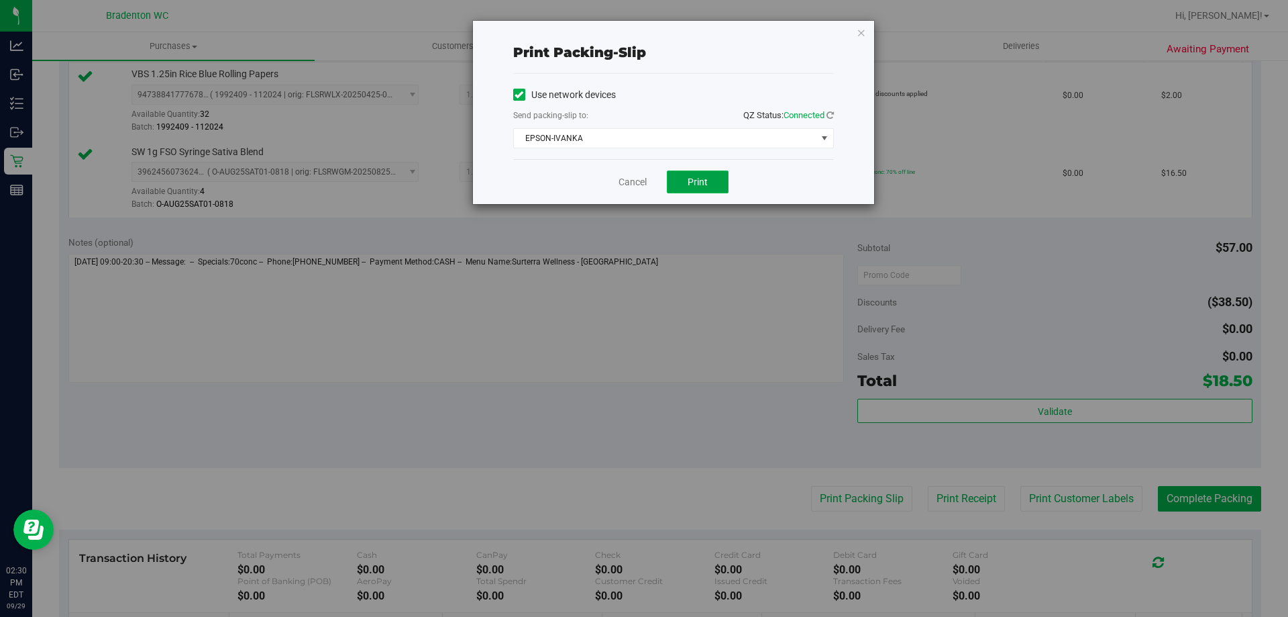
click at [689, 189] on button "Print" at bounding box center [698, 181] width 62 height 23
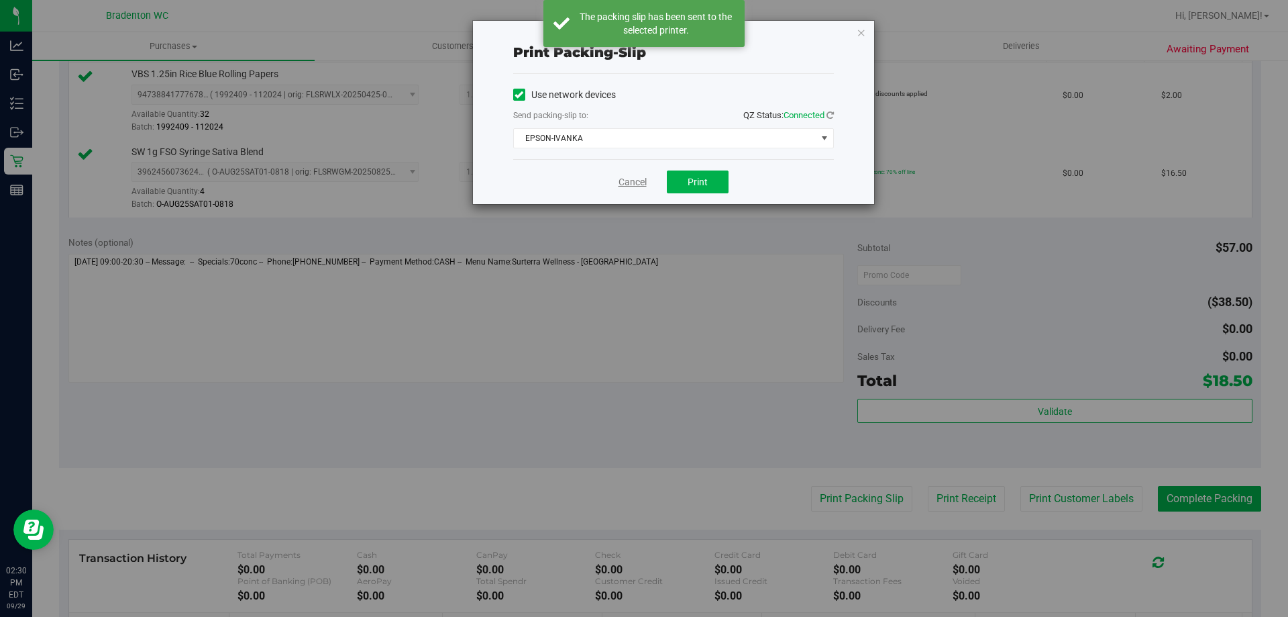
click at [643, 186] on link "Cancel" at bounding box center [633, 182] width 28 height 14
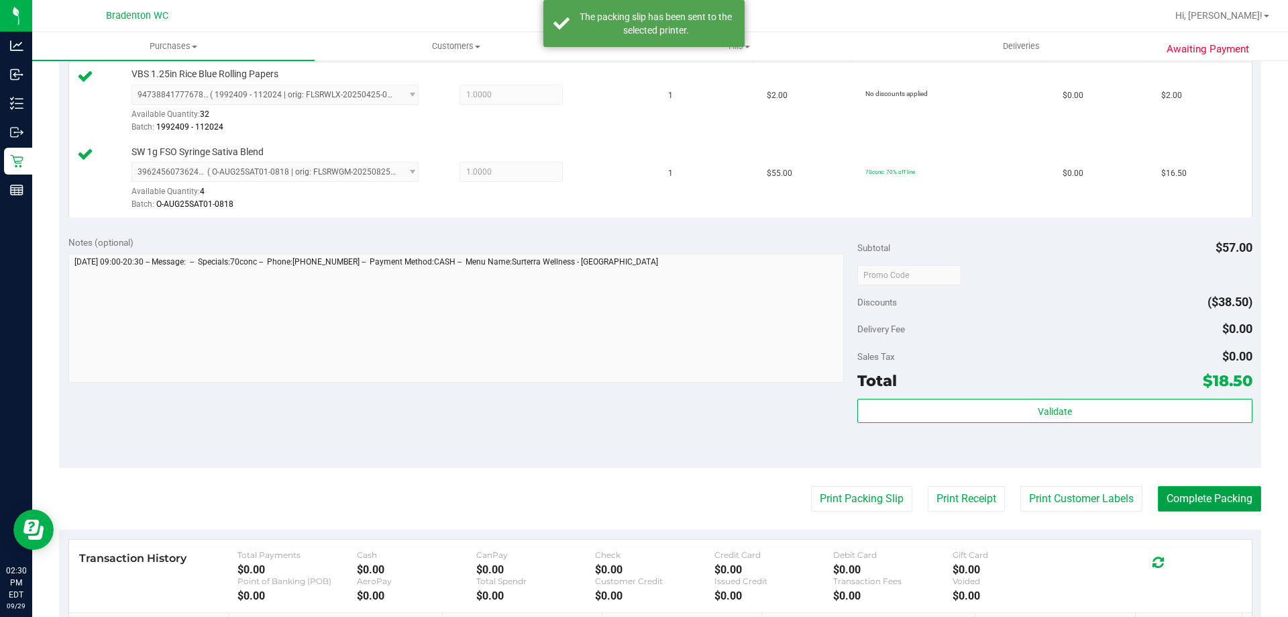
click at [1184, 496] on button "Complete Packing" at bounding box center [1209, 498] width 103 height 25
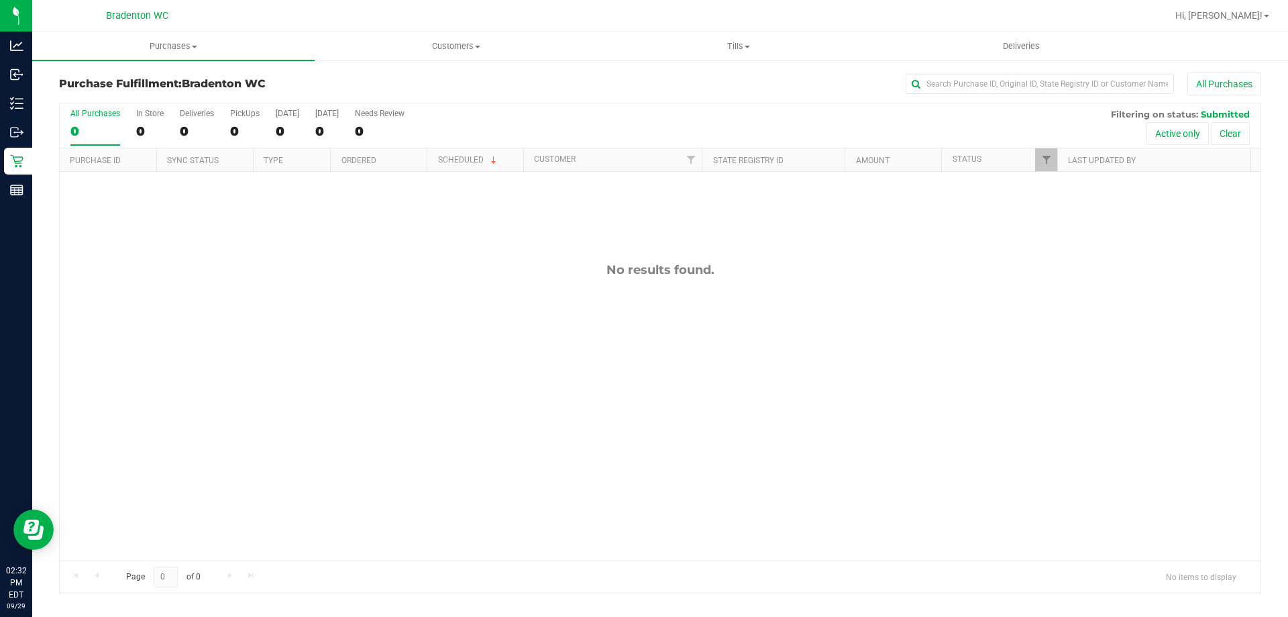
click at [156, 263] on div "No results found." at bounding box center [660, 269] width 1201 height 15
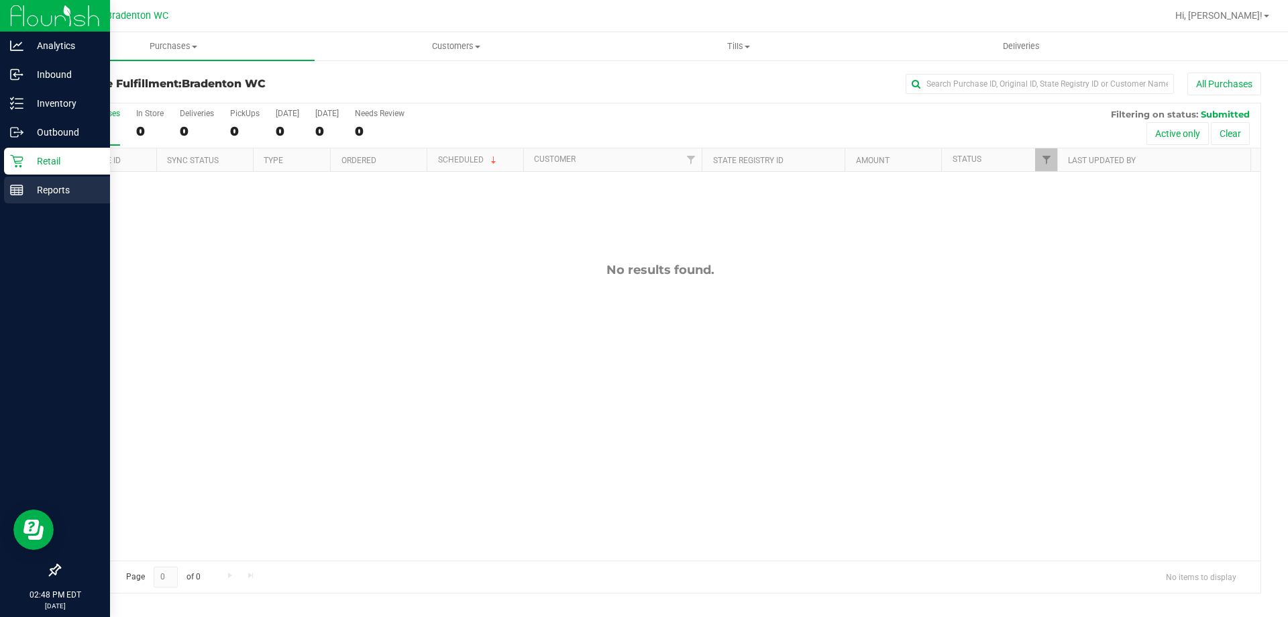
click at [23, 194] on p "Reports" at bounding box center [63, 190] width 81 height 16
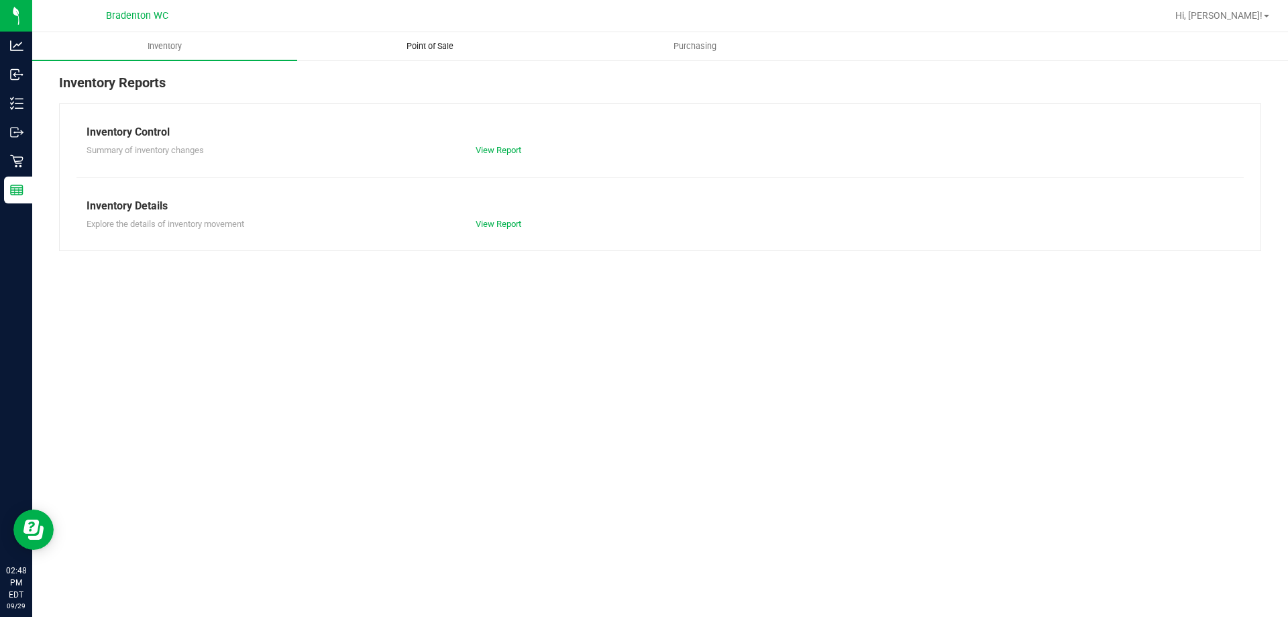
click at [436, 48] on span "Point of Sale" at bounding box center [430, 46] width 83 height 12
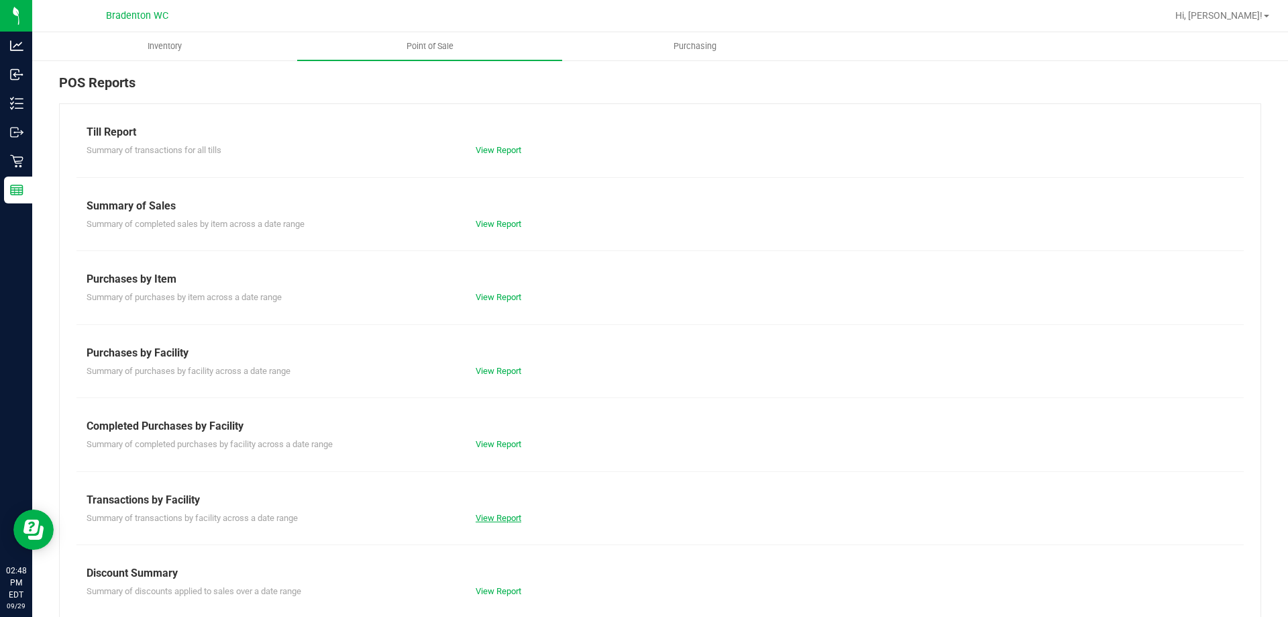
click at [495, 520] on link "View Report" at bounding box center [499, 518] width 46 height 10
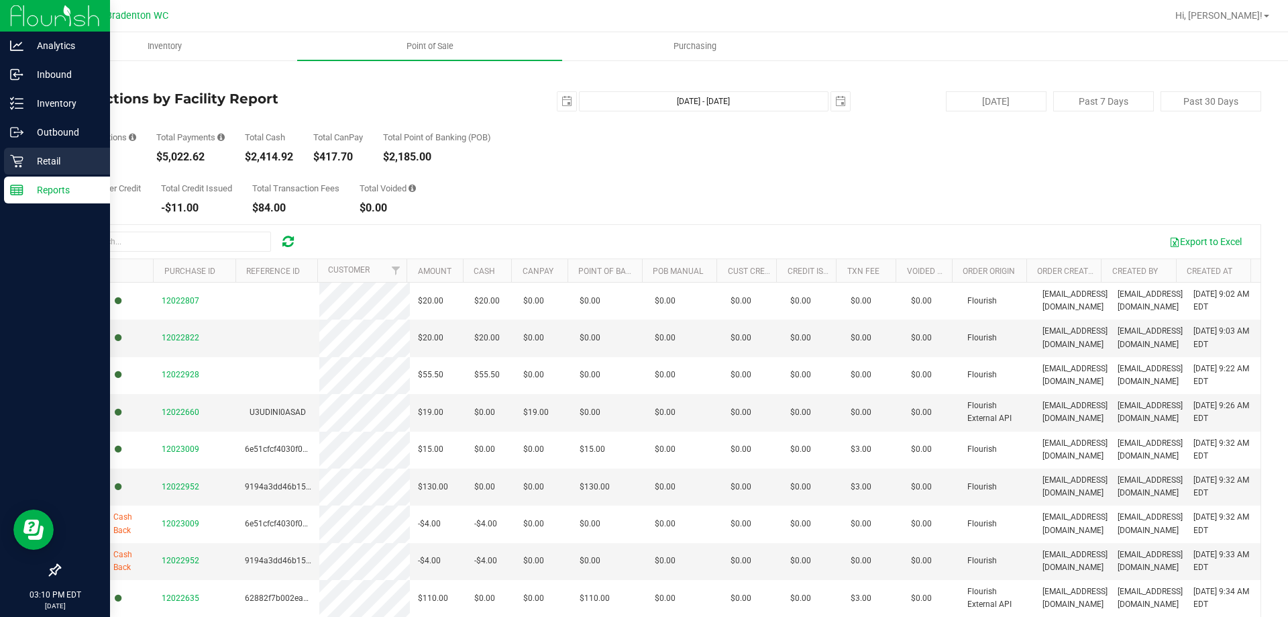
click at [33, 168] on p "Retail" at bounding box center [63, 161] width 81 height 16
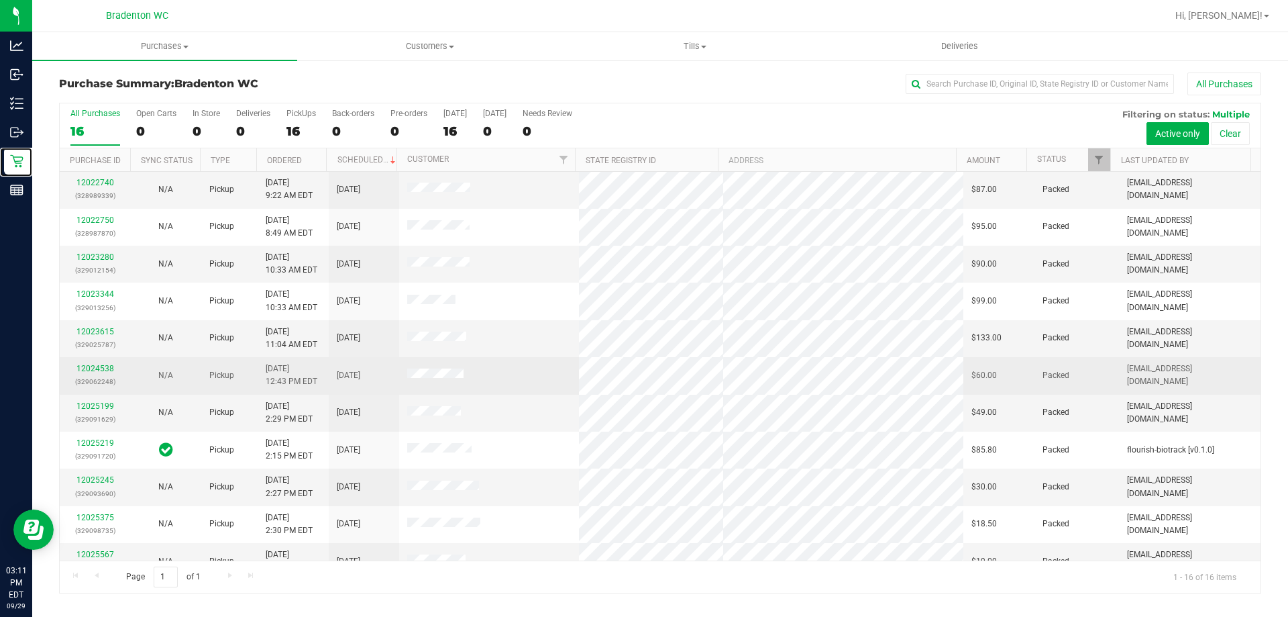
scroll to position [206, 0]
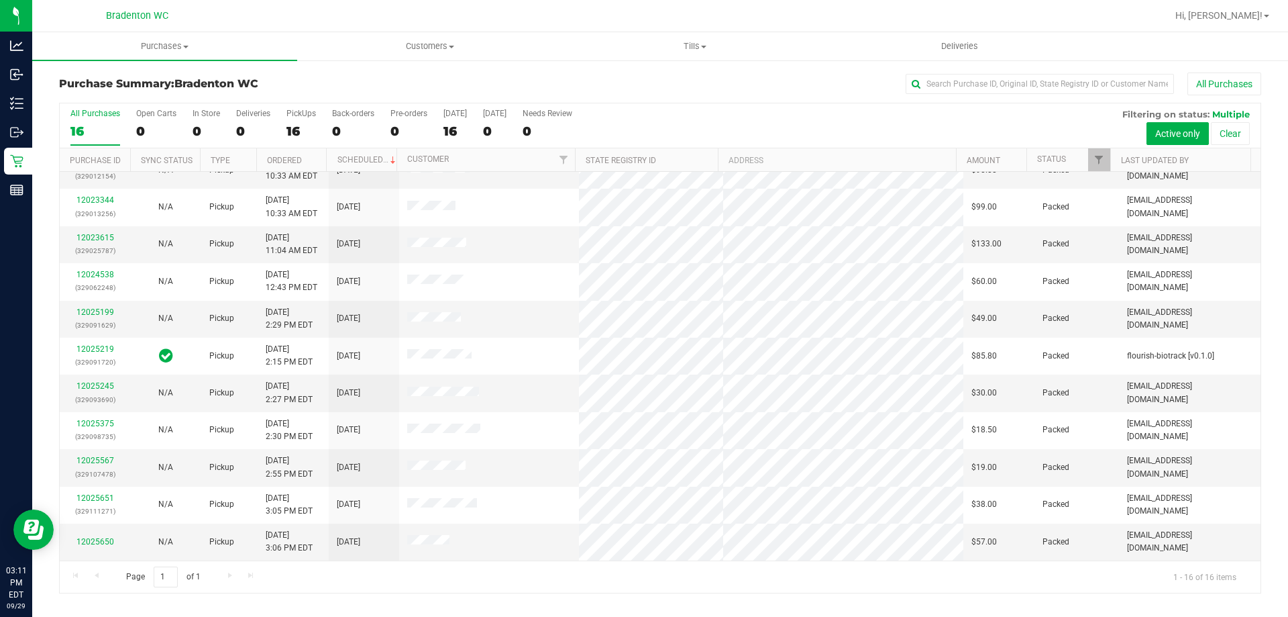
click at [632, 82] on div "All Purchases" at bounding box center [861, 83] width 802 height 23
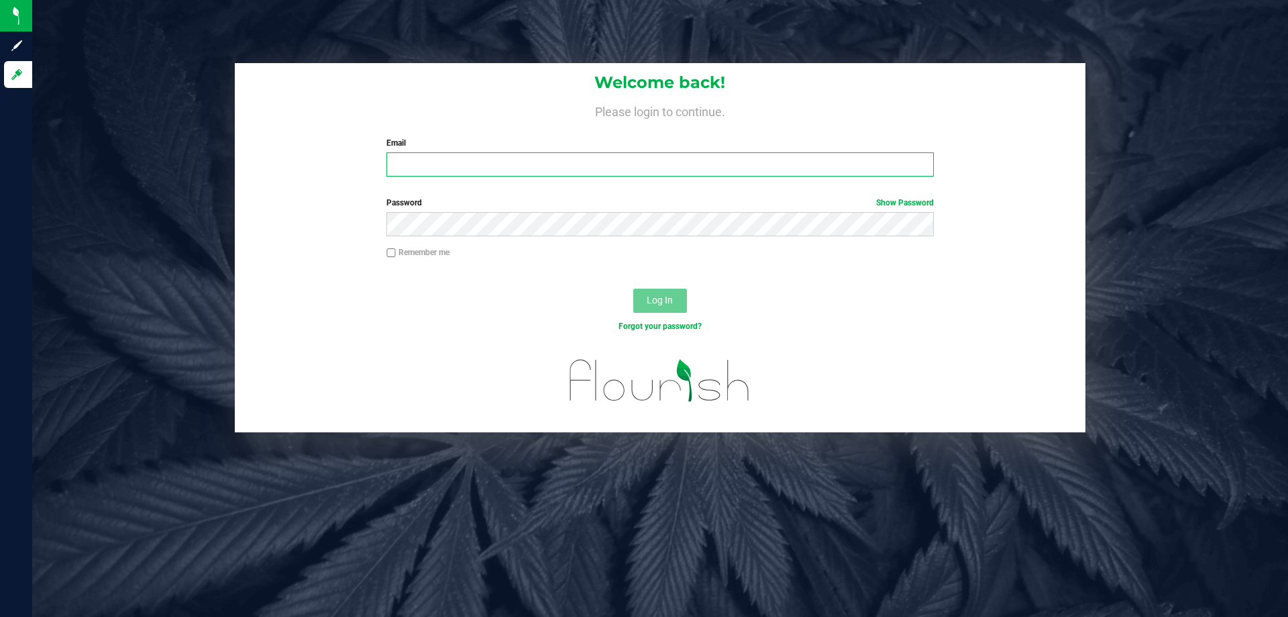
click at [469, 169] on input "Email" at bounding box center [659, 164] width 547 height 24
type input "[EMAIL_ADDRESS][DOMAIN_NAME]"
click at [656, 296] on span "Log In" at bounding box center [660, 300] width 26 height 11
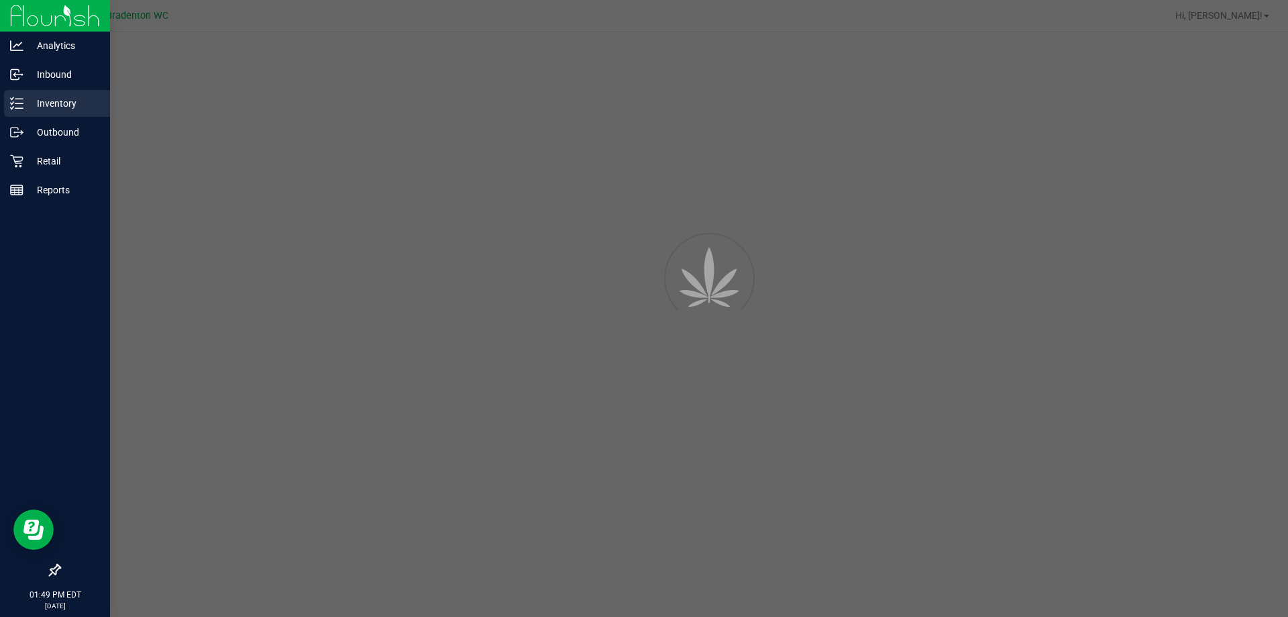
click at [49, 100] on p "Inventory" at bounding box center [63, 103] width 81 height 16
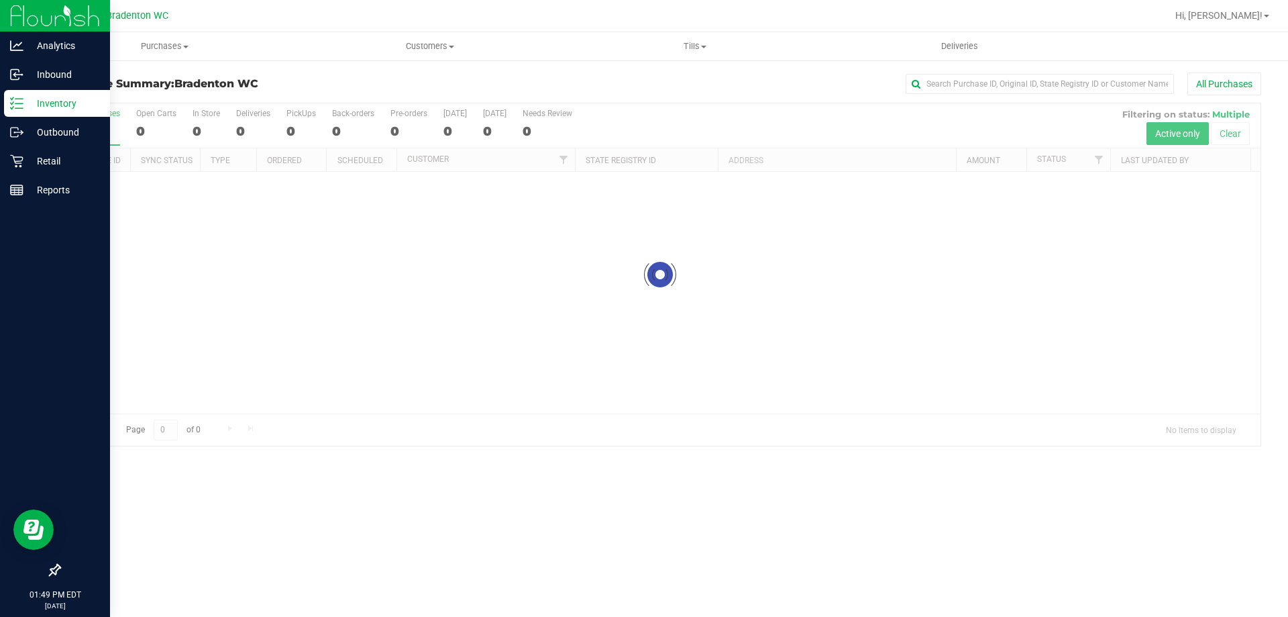
click at [33, 101] on p "Inventory" at bounding box center [63, 103] width 81 height 16
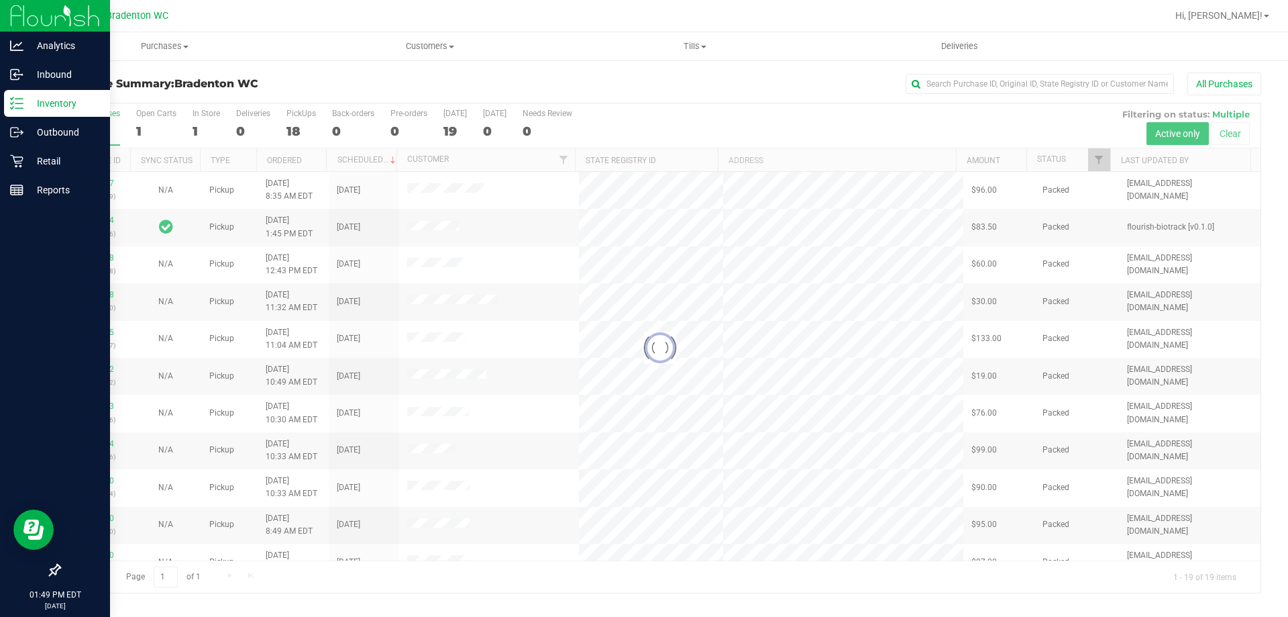
click at [90, 109] on p "Inventory" at bounding box center [63, 103] width 81 height 16
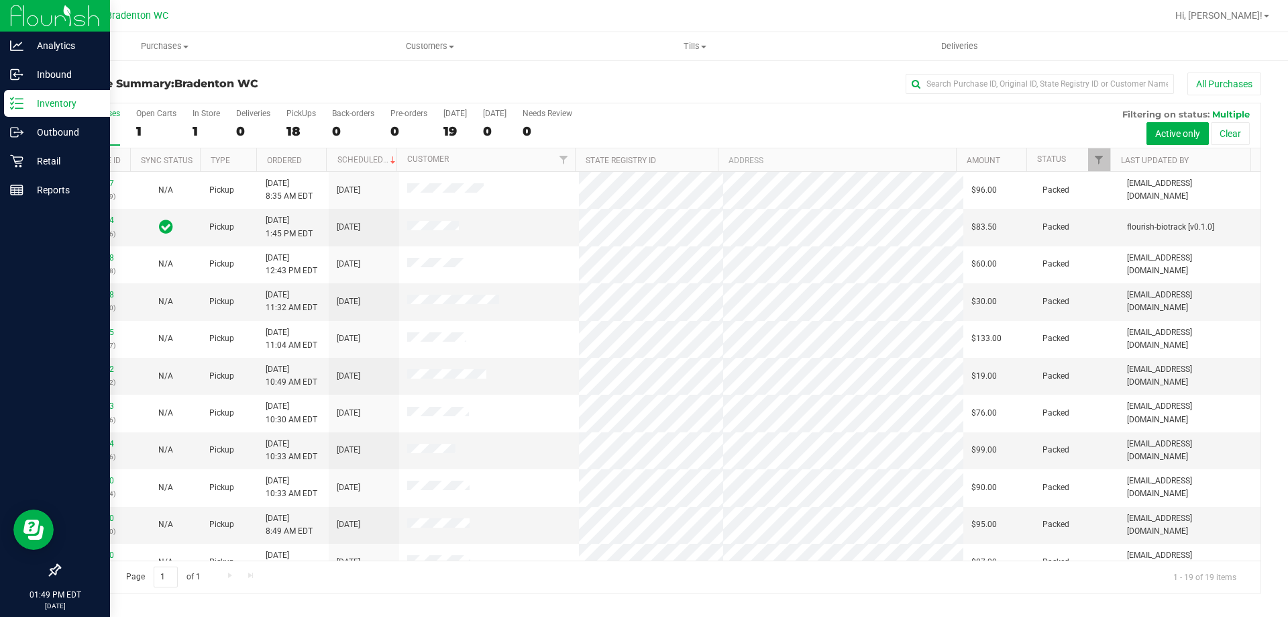
click at [31, 107] on p "Inventory" at bounding box center [63, 103] width 81 height 16
click at [48, 69] on p "Inbound" at bounding box center [63, 74] width 81 height 16
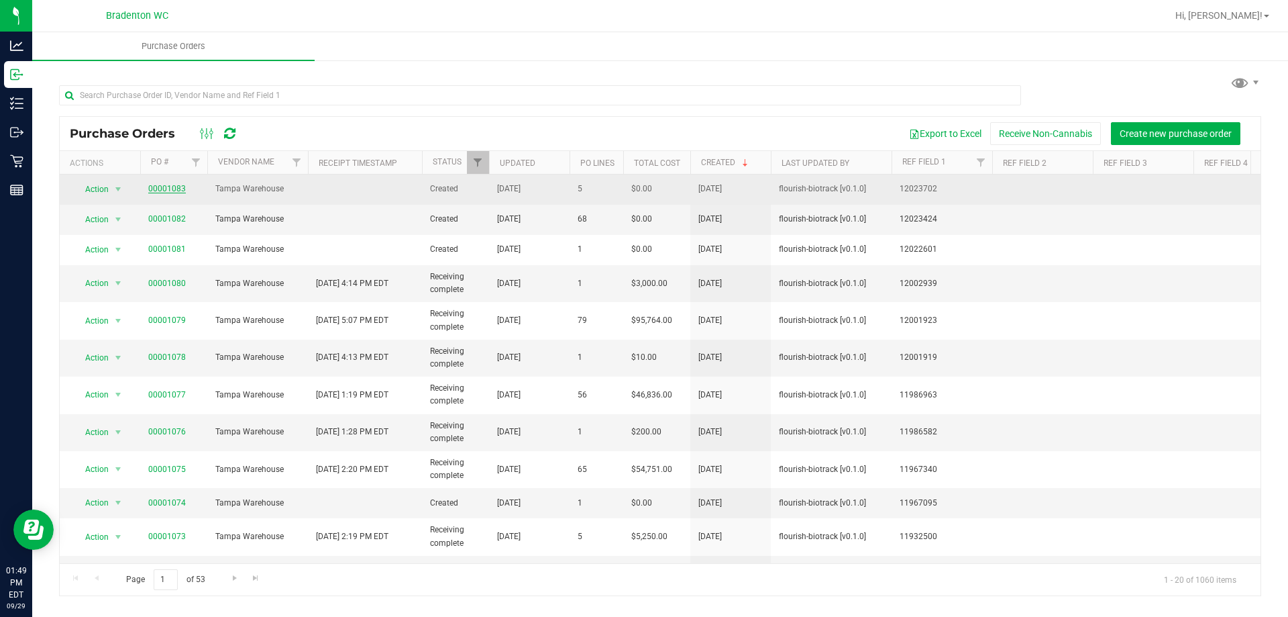
click at [176, 189] on link "00001083" at bounding box center [167, 188] width 38 height 9
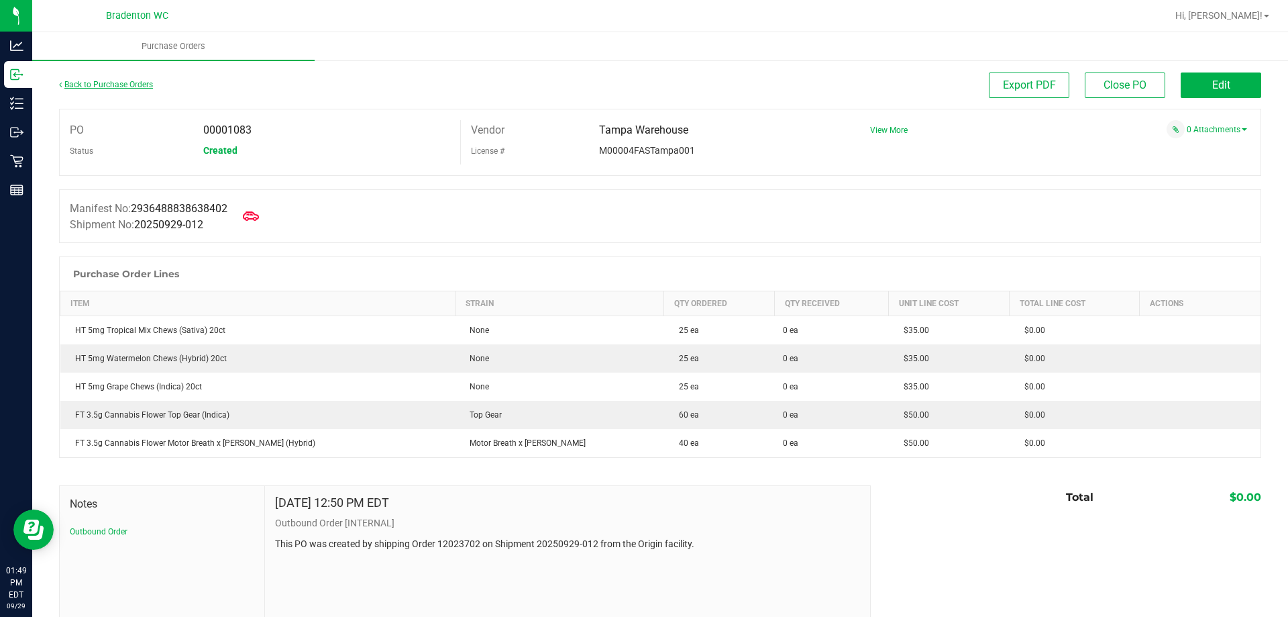
click at [104, 85] on link "Back to Purchase Orders" at bounding box center [106, 84] width 94 height 9
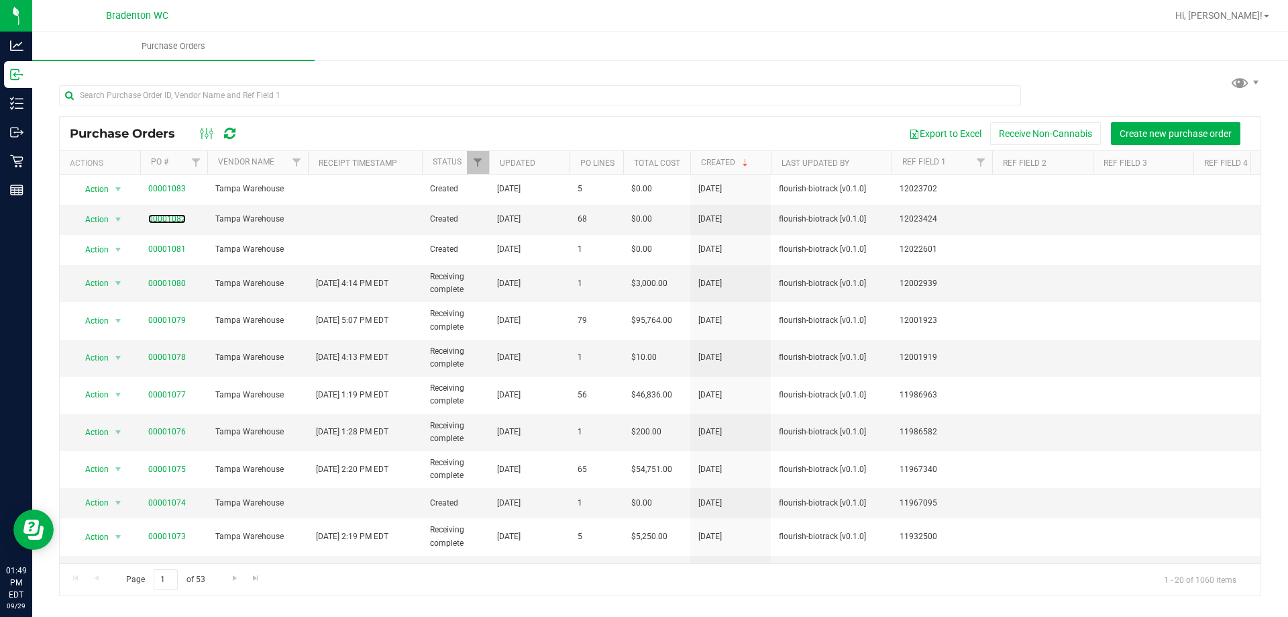
click at [175, 217] on link "00001082" at bounding box center [167, 218] width 38 height 9
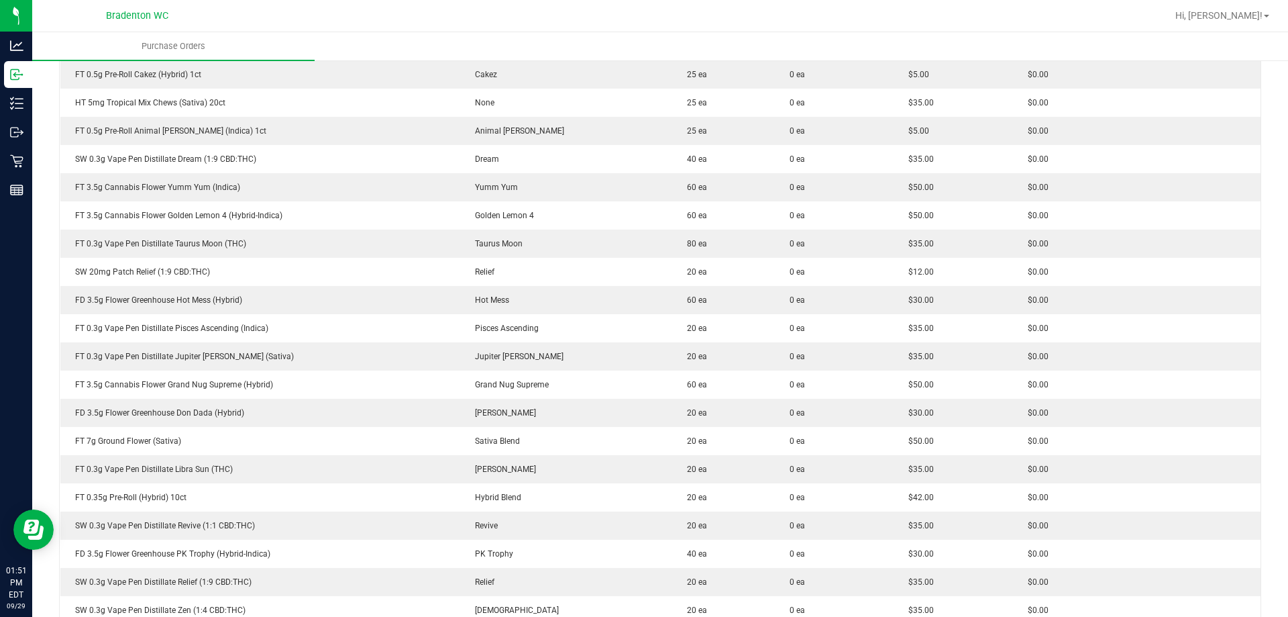
scroll to position [452, 0]
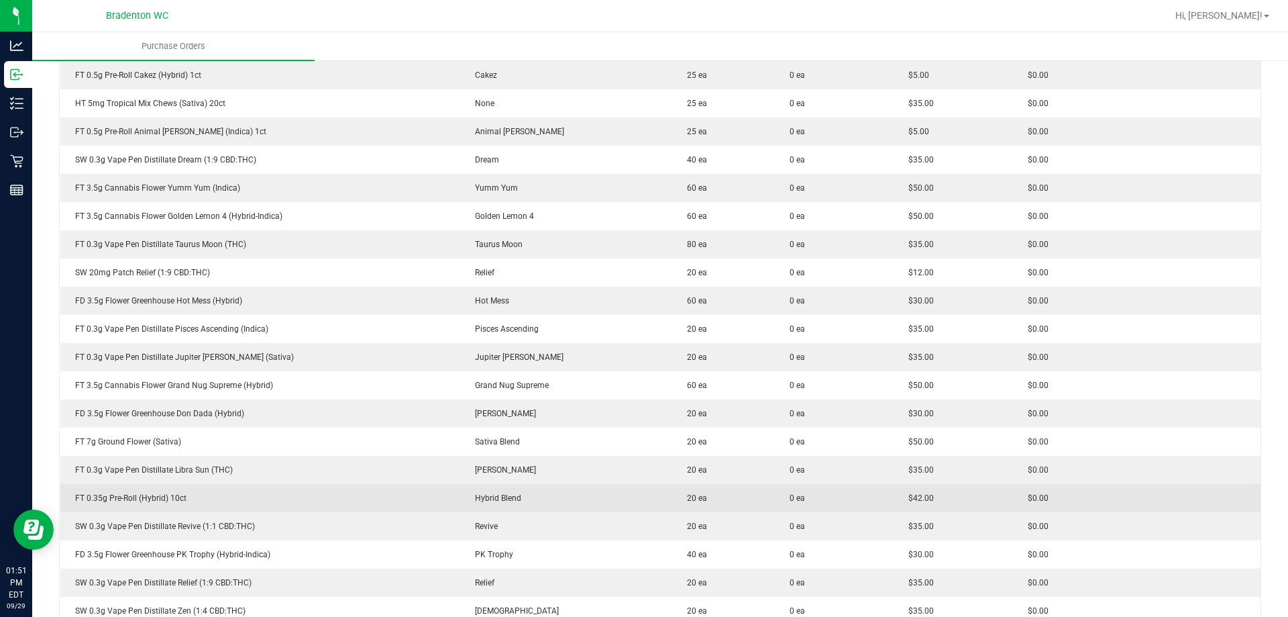
click at [208, 507] on td "FT 0.35g Pre-Roll (Hybrid) 10ct" at bounding box center [260, 498] width 401 height 28
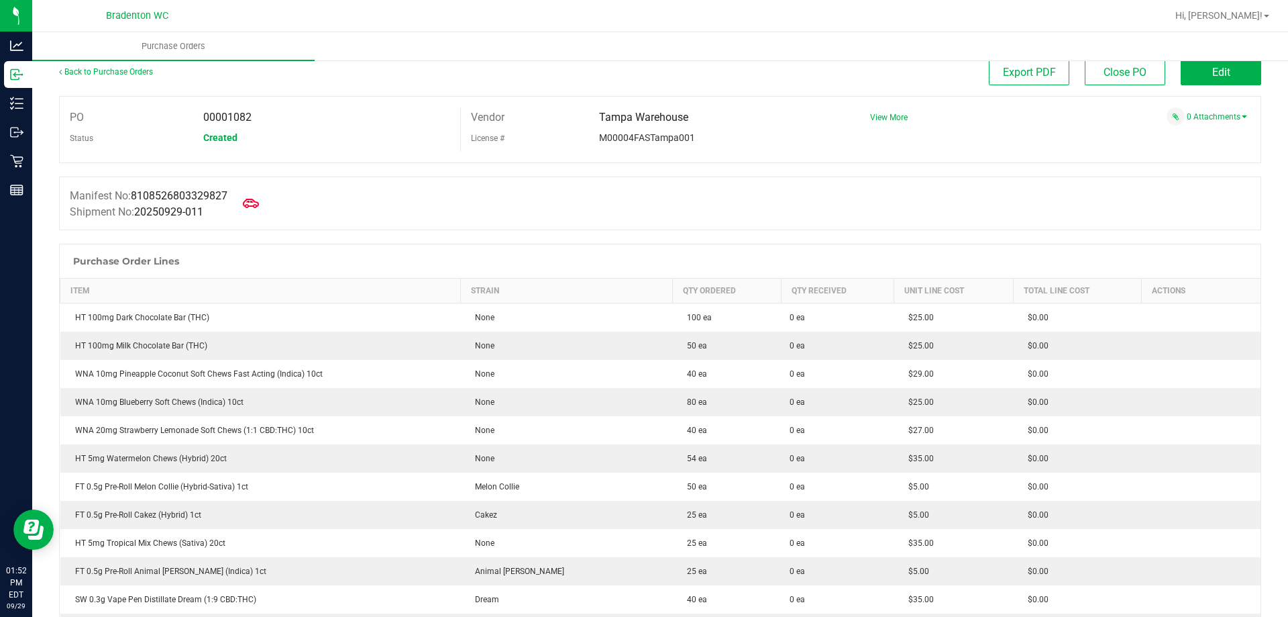
scroll to position [0, 0]
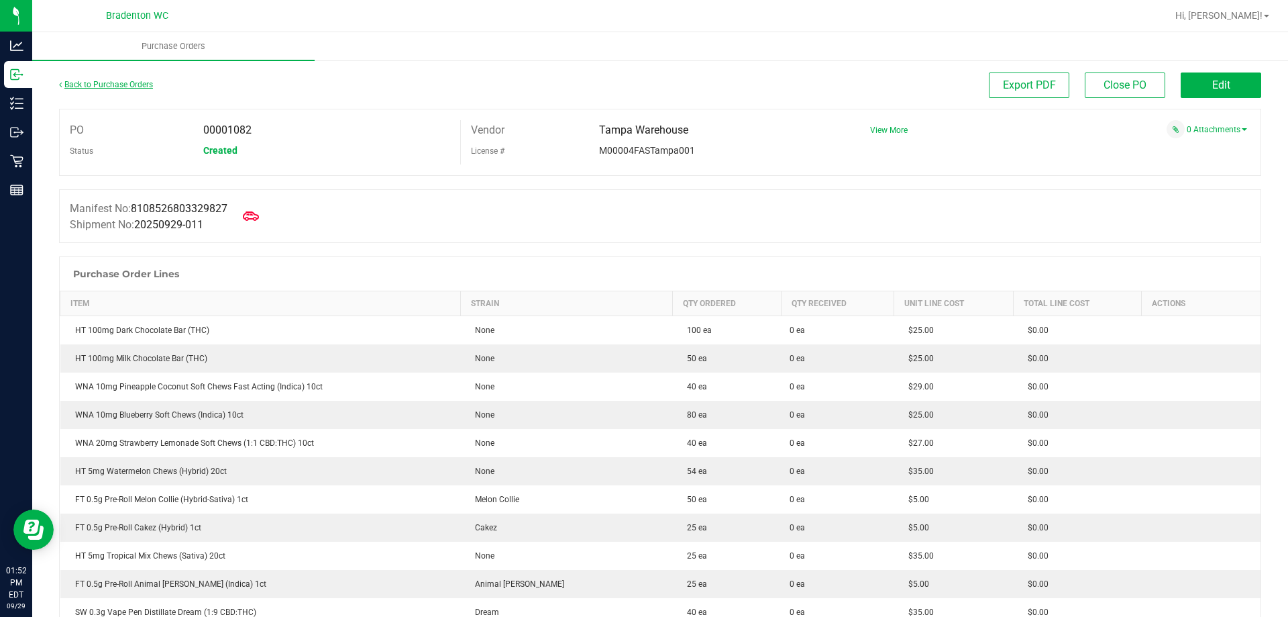
click at [92, 82] on link "Back to Purchase Orders" at bounding box center [106, 84] width 94 height 9
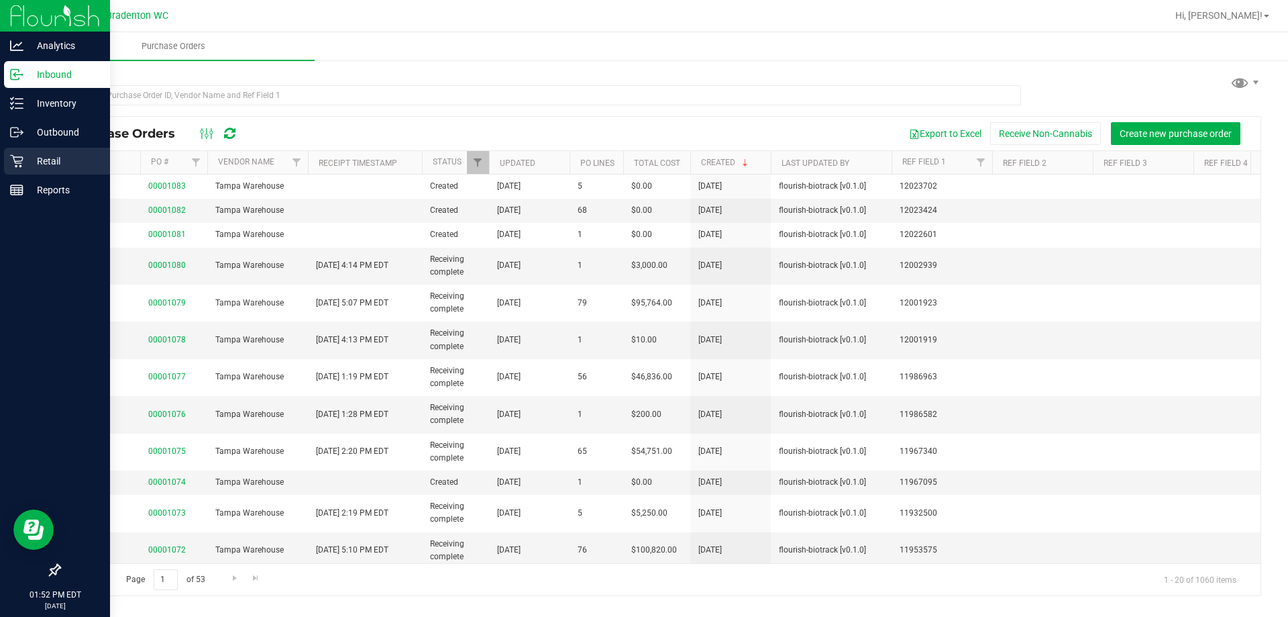
click at [19, 157] on icon at bounding box center [16, 161] width 13 height 13
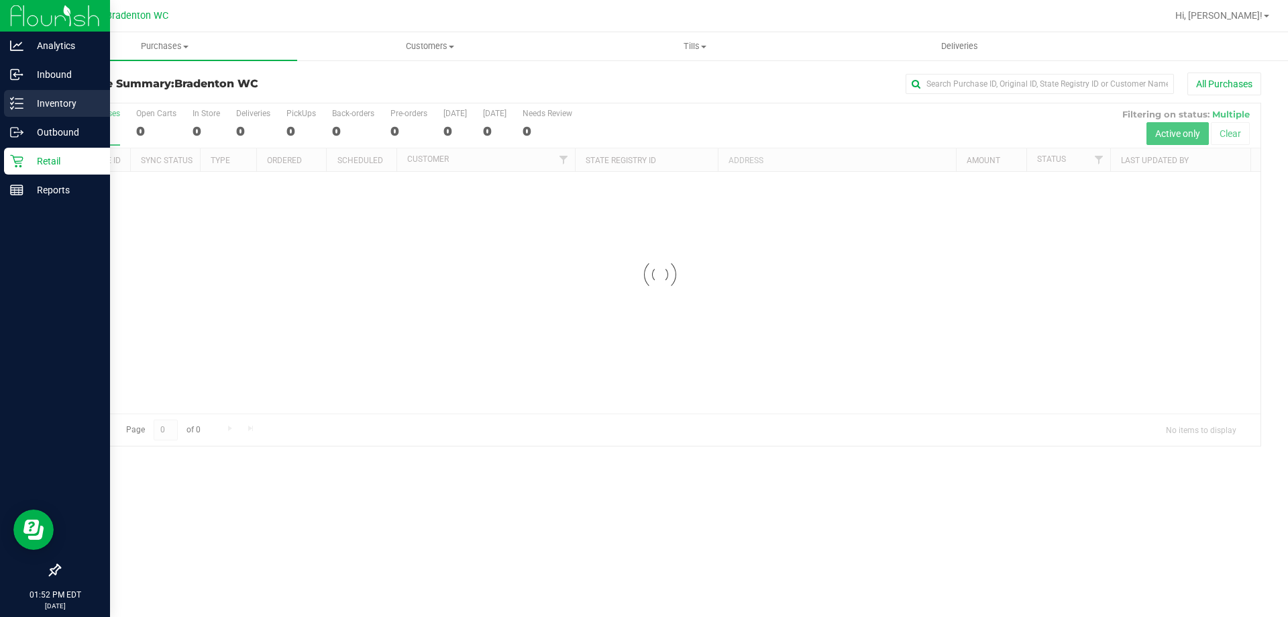
click at [38, 103] on p "Inventory" at bounding box center [63, 103] width 81 height 16
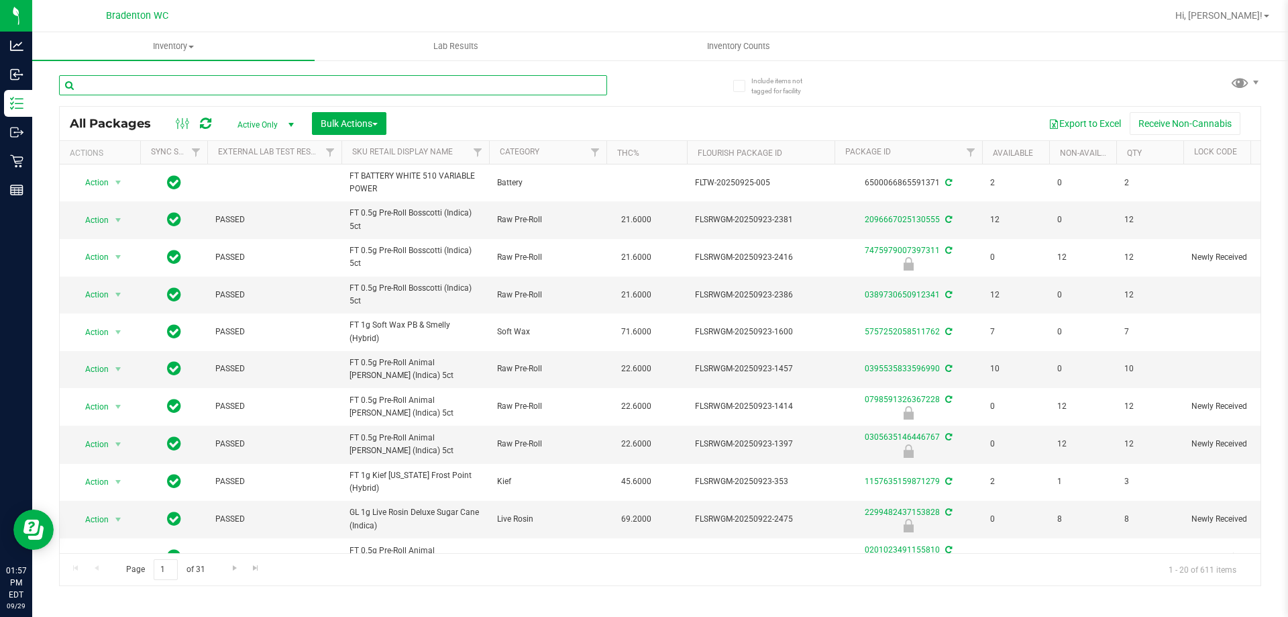
click at [146, 83] on input "text" at bounding box center [333, 85] width 548 height 20
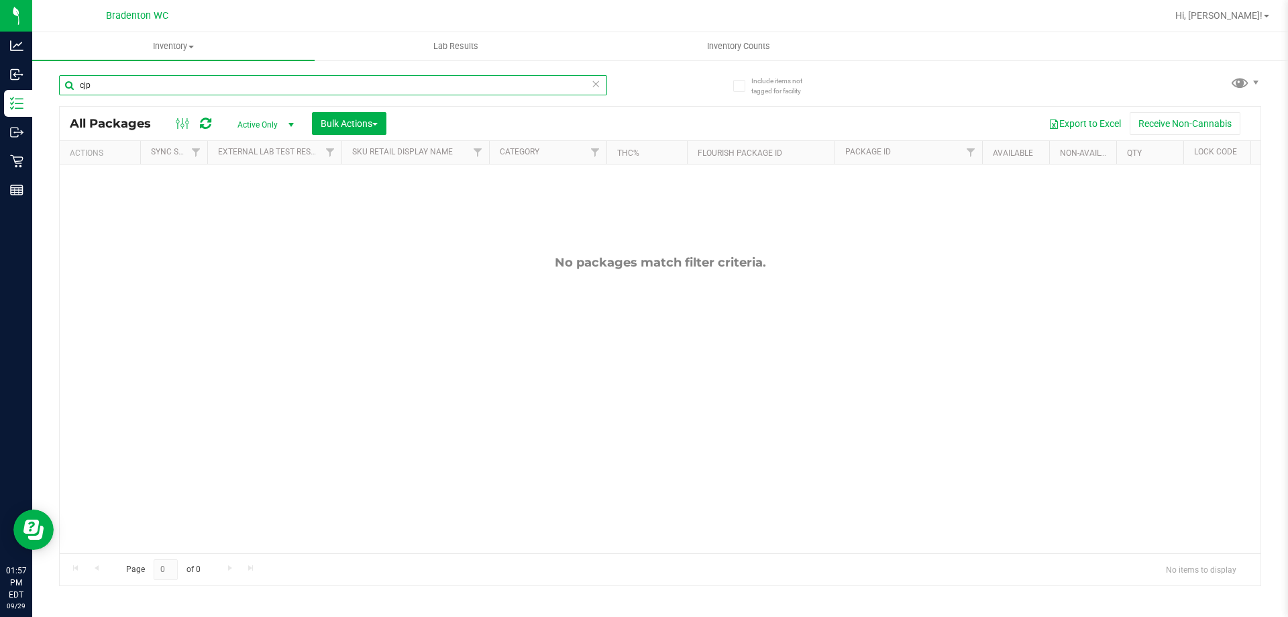
click at [365, 91] on input "cjp" at bounding box center [333, 85] width 548 height 20
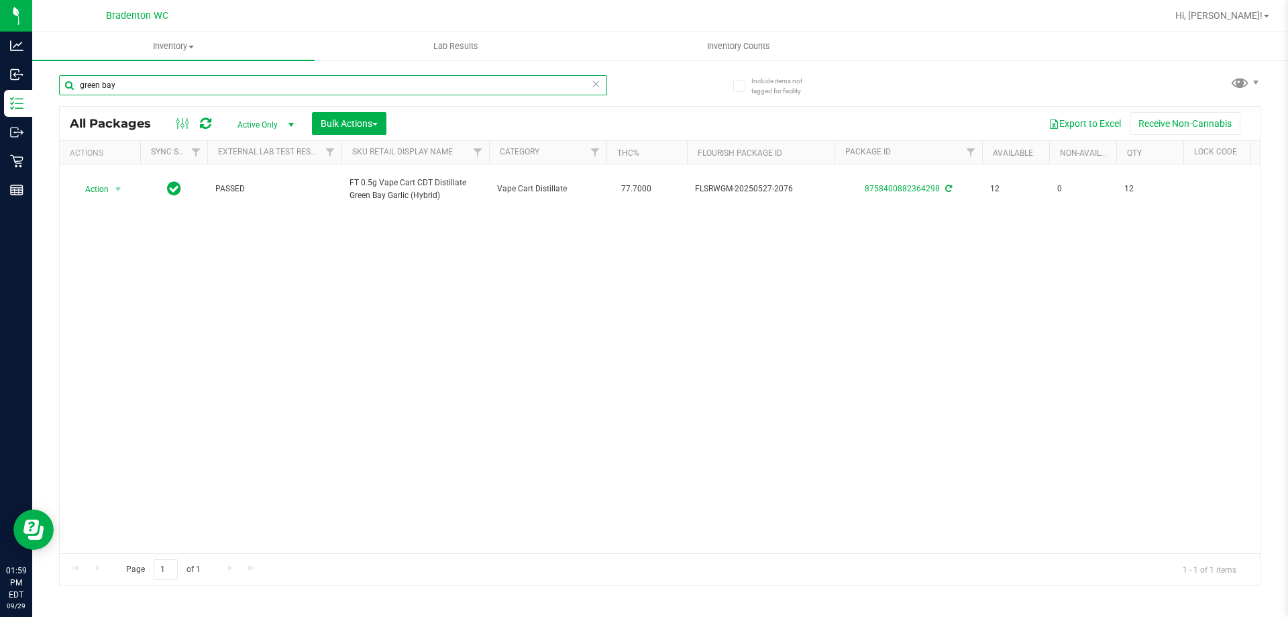
click at [351, 90] on input "green bay" at bounding box center [333, 85] width 548 height 20
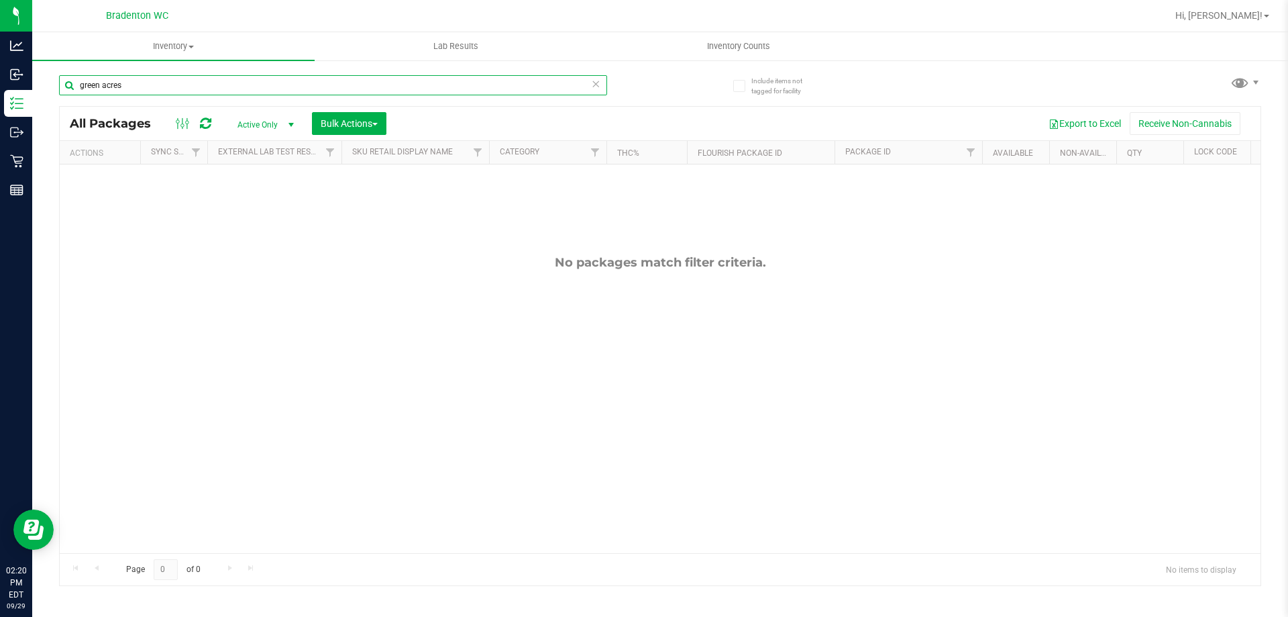
click at [264, 87] on input "green acres" at bounding box center [333, 85] width 548 height 20
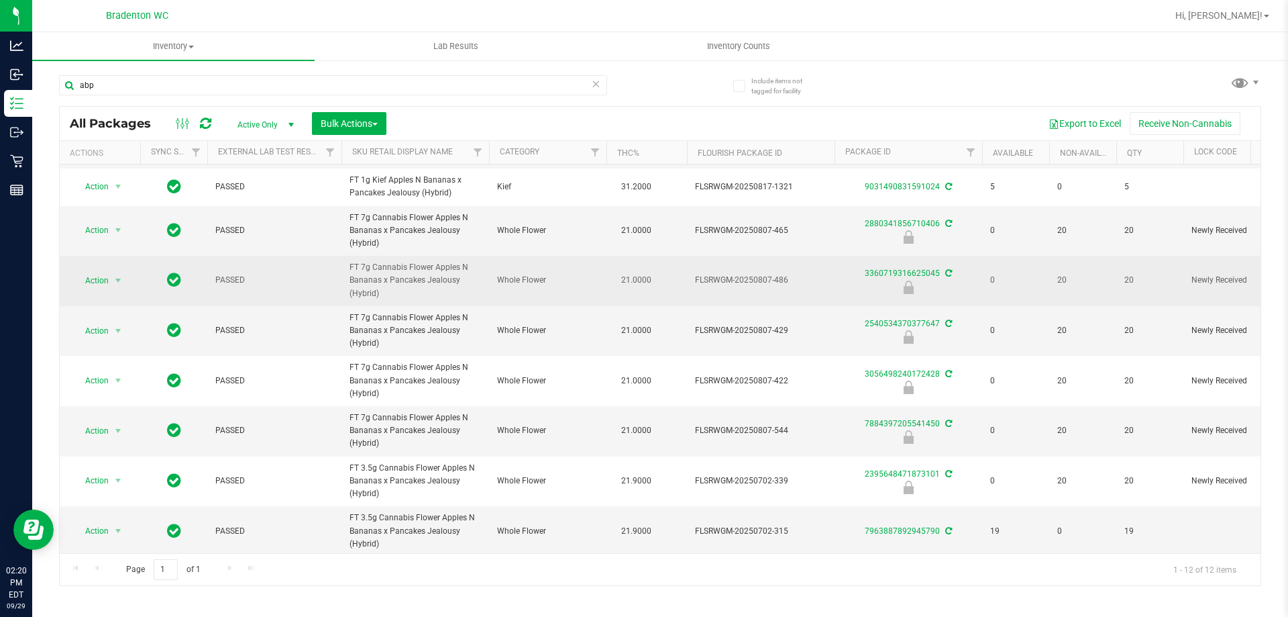
scroll to position [158, 0]
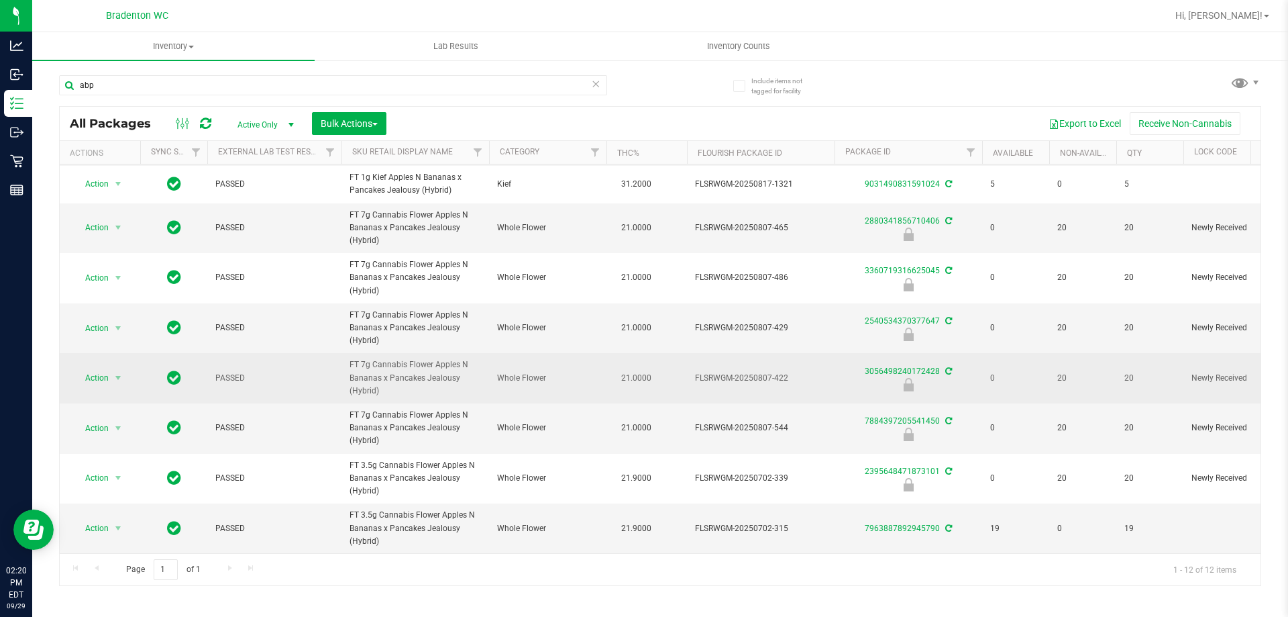
drag, startPoint x: 409, startPoint y: 351, endPoint x: 333, endPoint y: 392, distance: 86.8
click at [333, 392] on td "PASSED" at bounding box center [274, 378] width 134 height 50
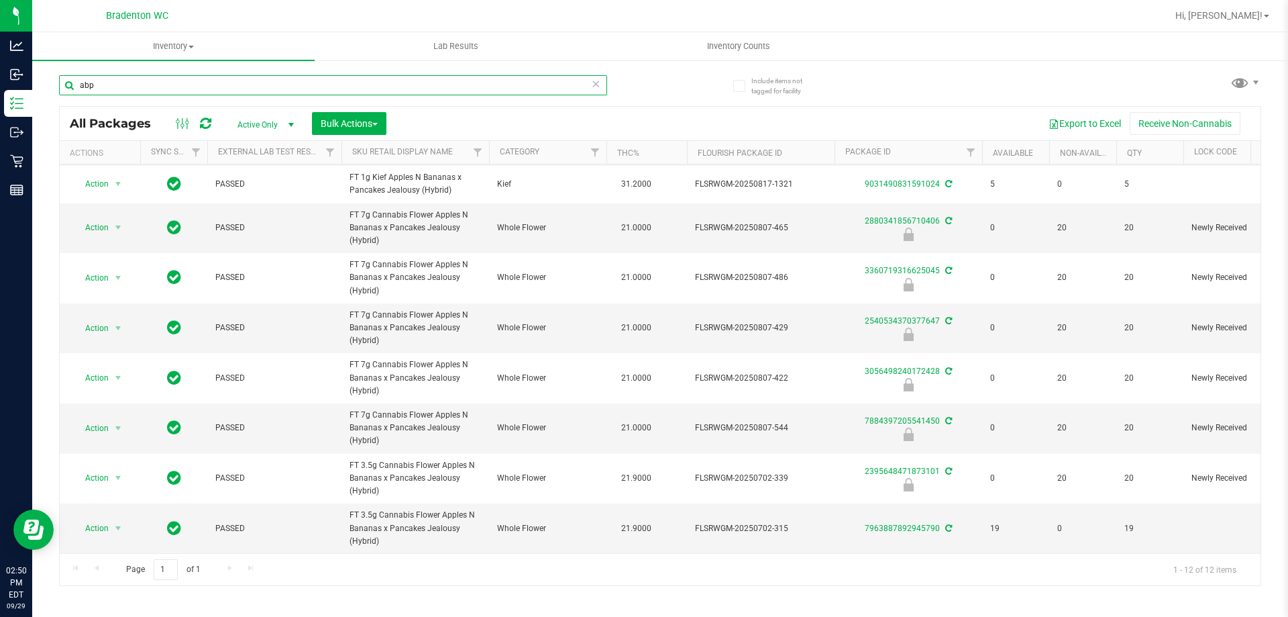
click at [200, 86] on input "abp" at bounding box center [333, 85] width 548 height 20
click at [199, 86] on input "abp" at bounding box center [333, 85] width 548 height 20
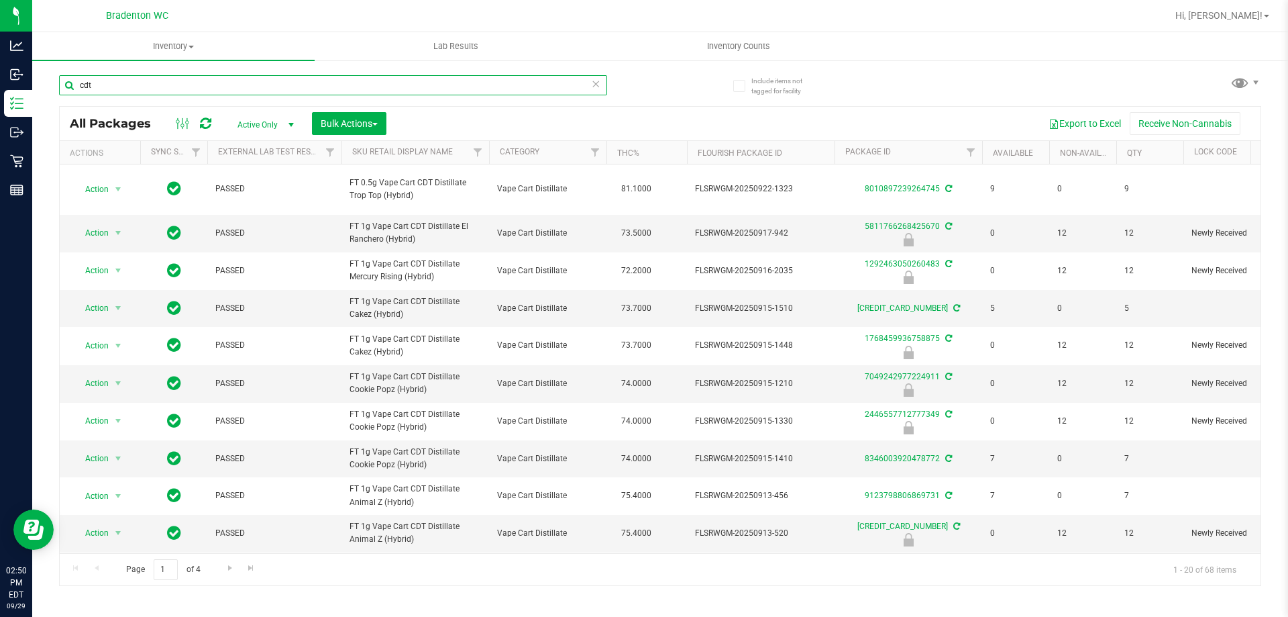
type input "cdt"
click at [448, 162] on th "Sku Retail Display Name" at bounding box center [416, 152] width 148 height 23
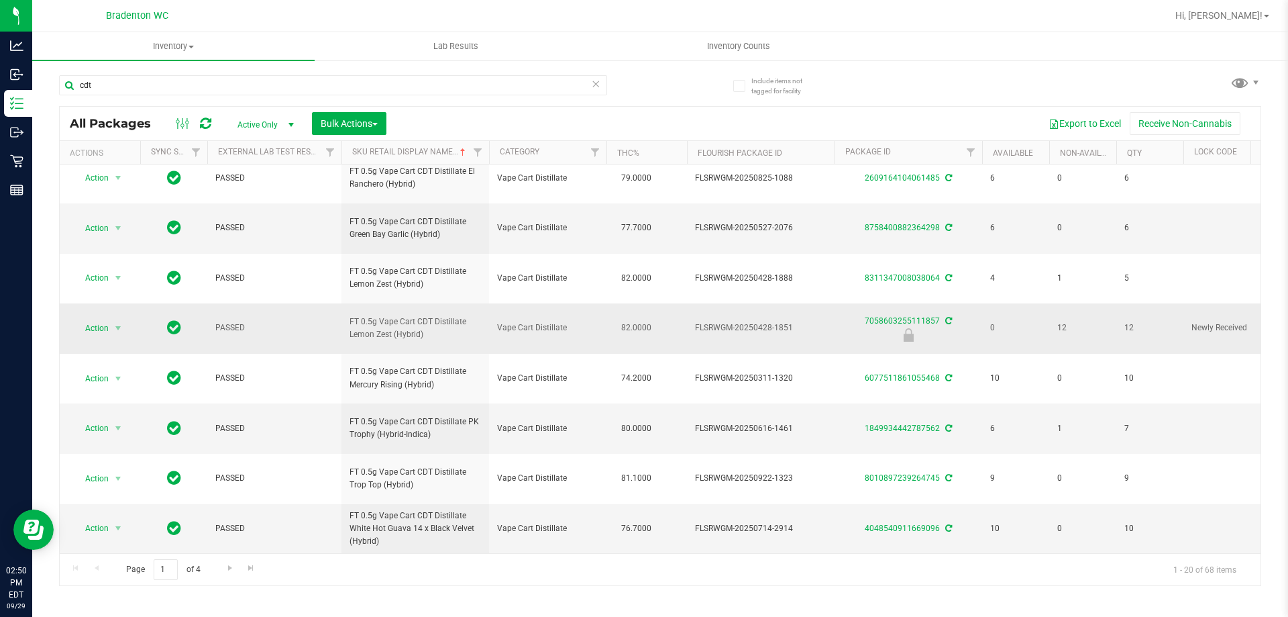
scroll to position [622, 0]
click at [225, 560] on link "Go to the next page" at bounding box center [229, 568] width 19 height 18
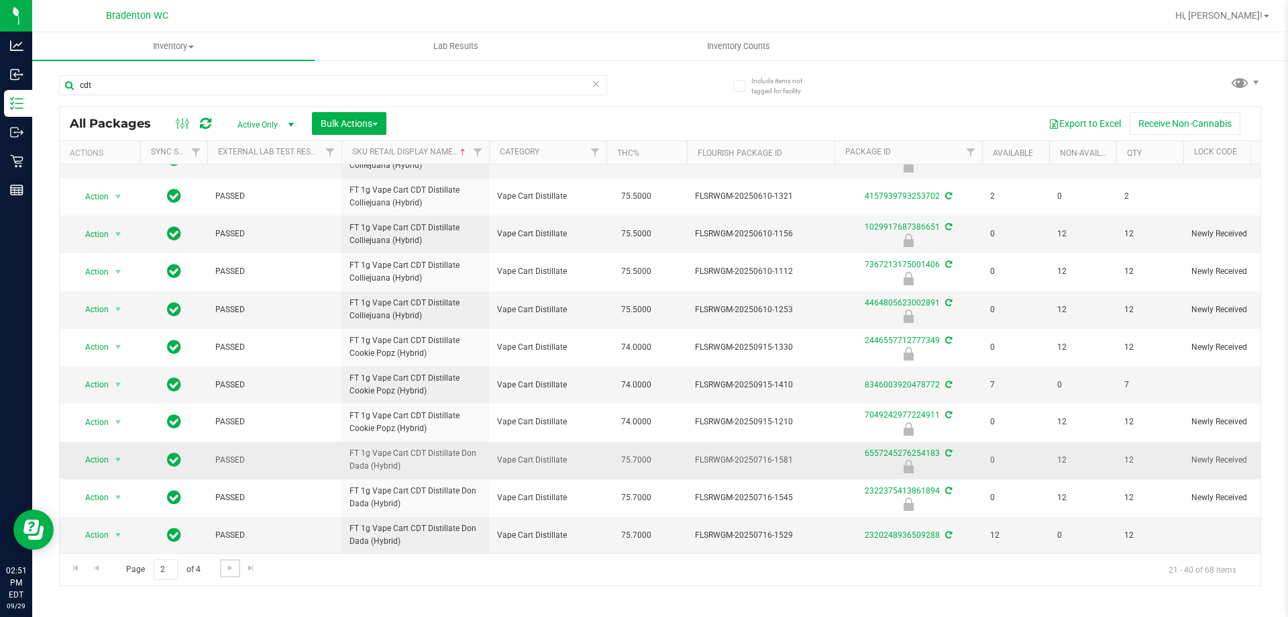
scroll to position [460, 0]
click at [231, 568] on span "Go to the next page" at bounding box center [230, 567] width 11 height 11
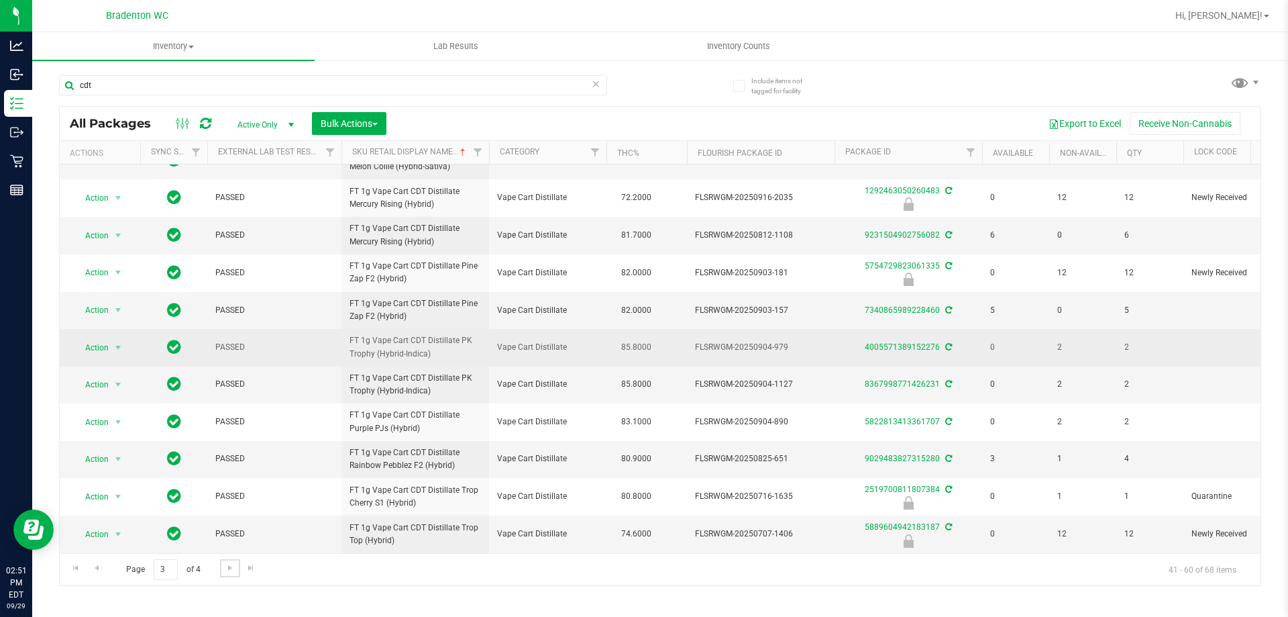
scroll to position [458, 0]
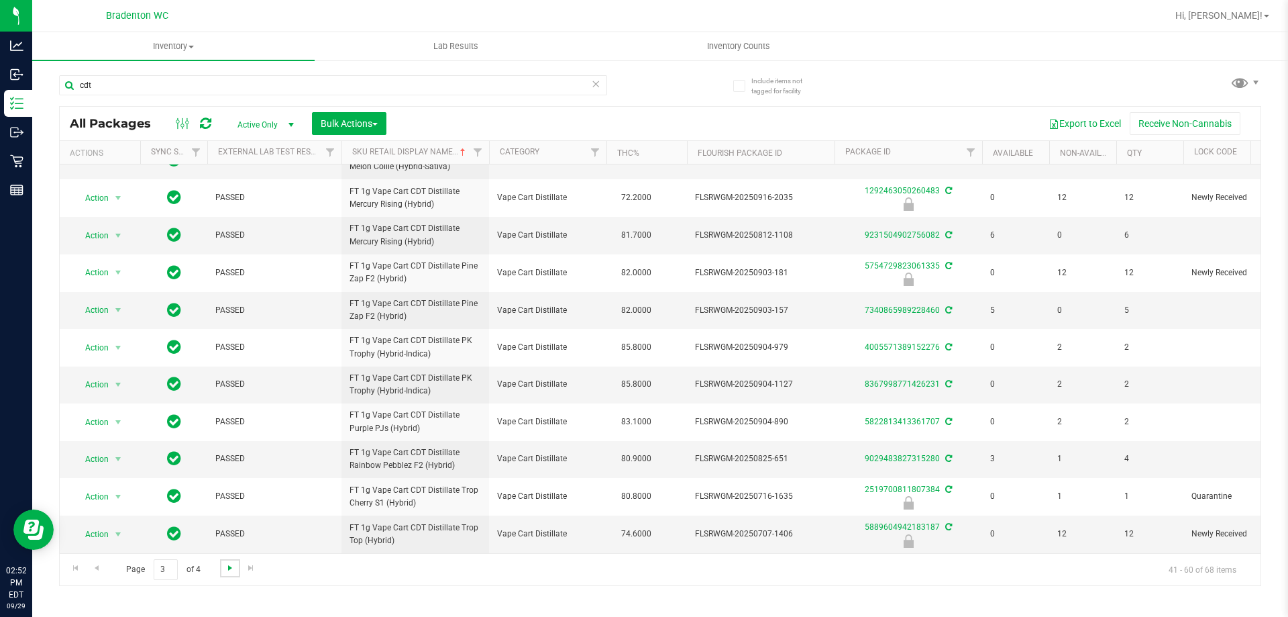
click at [230, 565] on span "Go to the next page" at bounding box center [230, 567] width 11 height 11
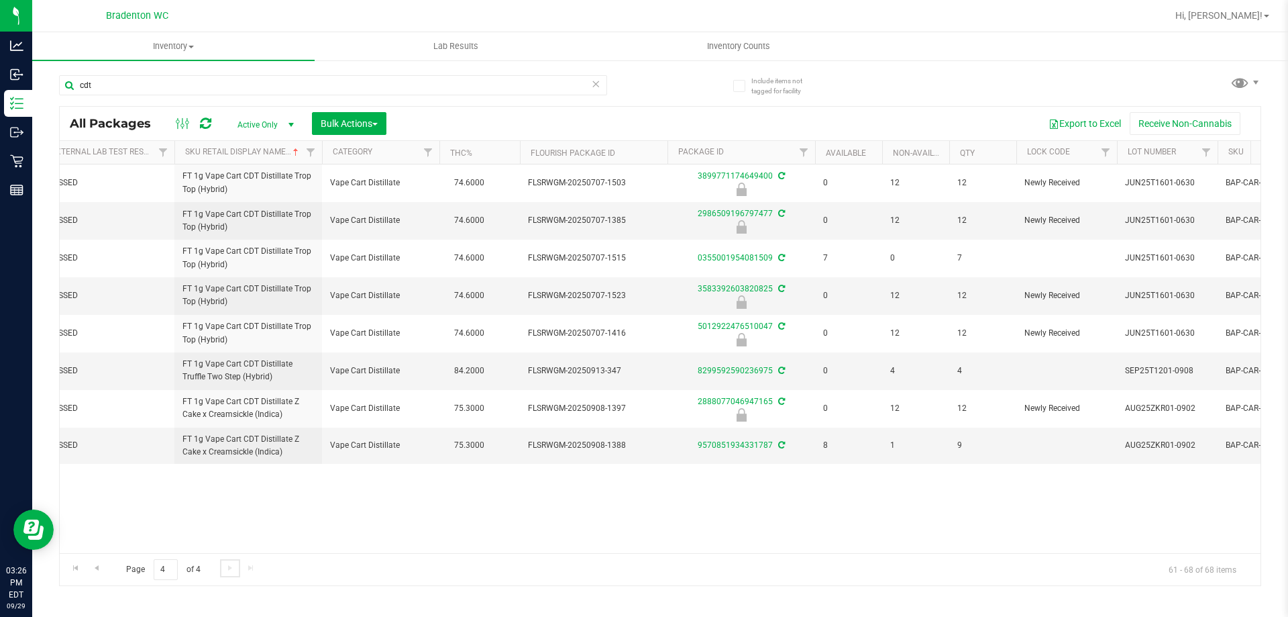
scroll to position [0, 11]
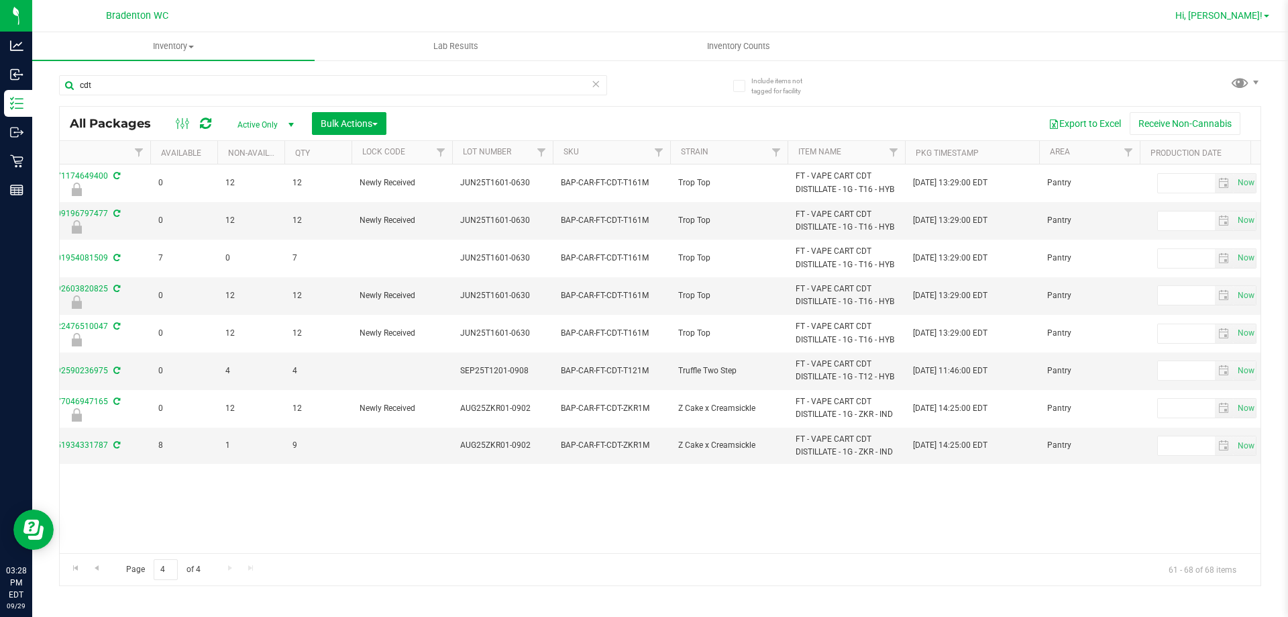
click at [1258, 21] on span "Hi, [PERSON_NAME]!" at bounding box center [1219, 15] width 87 height 11
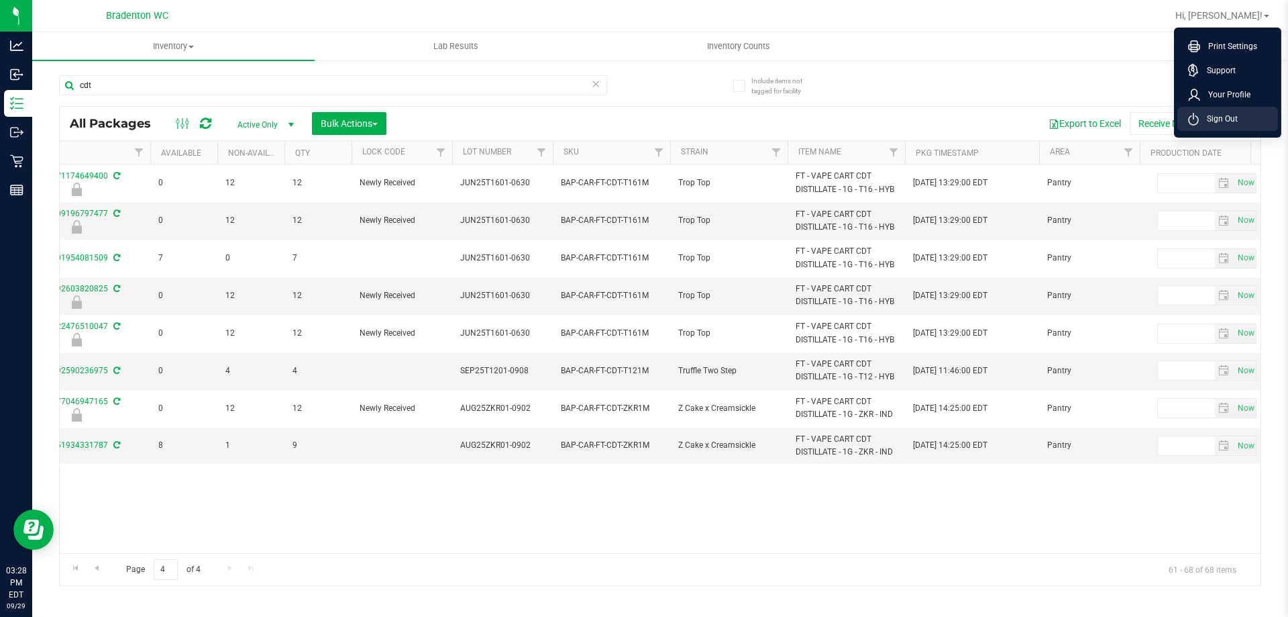
click at [1226, 120] on span "Sign Out" at bounding box center [1218, 118] width 39 height 13
